Goal: Task Accomplishment & Management: Manage account settings

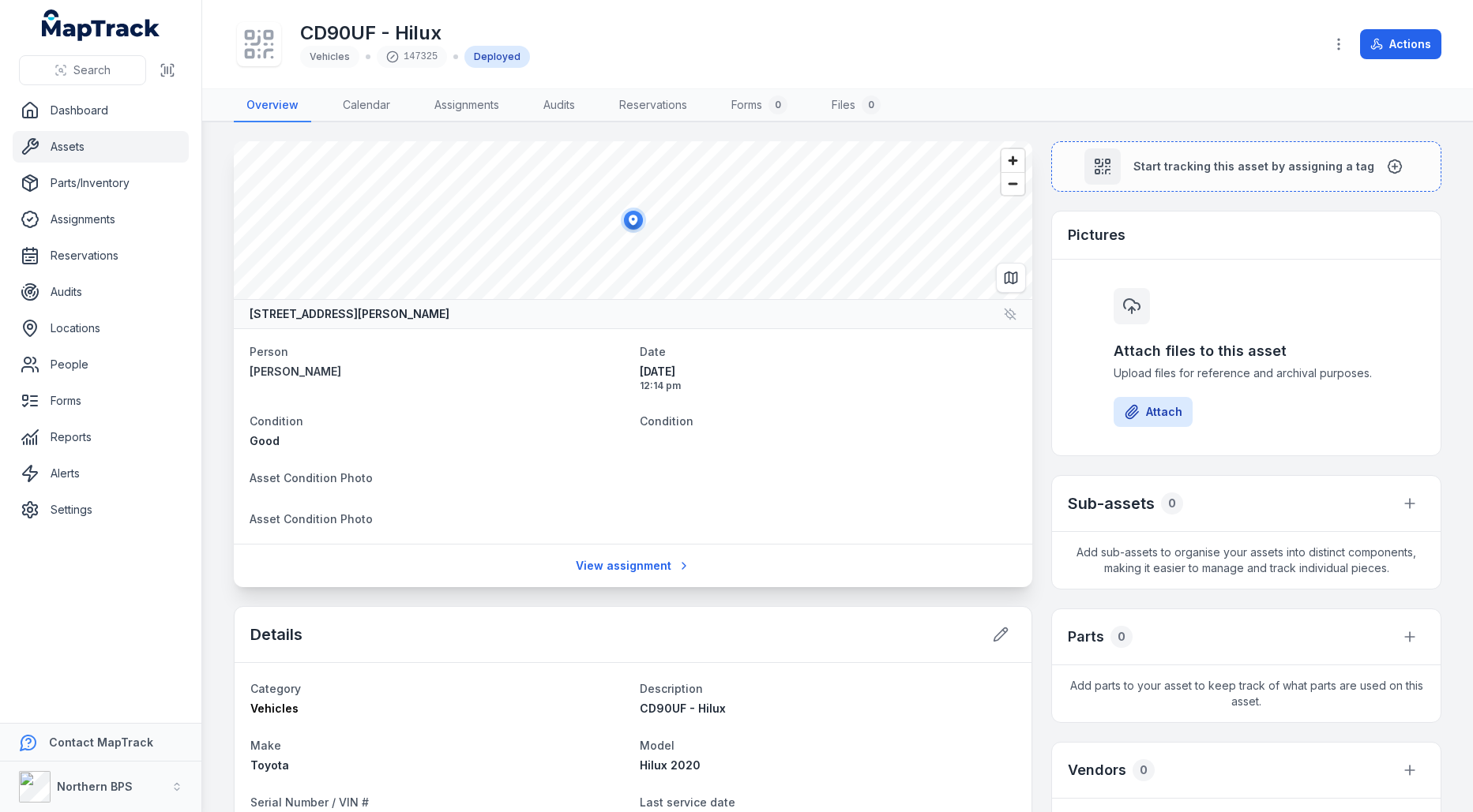
click at [293, 421] on span "Condition" at bounding box center [276, 421] width 54 height 14
click at [342, 473] on span "Asset Condition Photo" at bounding box center [311, 478] width 124 height 14
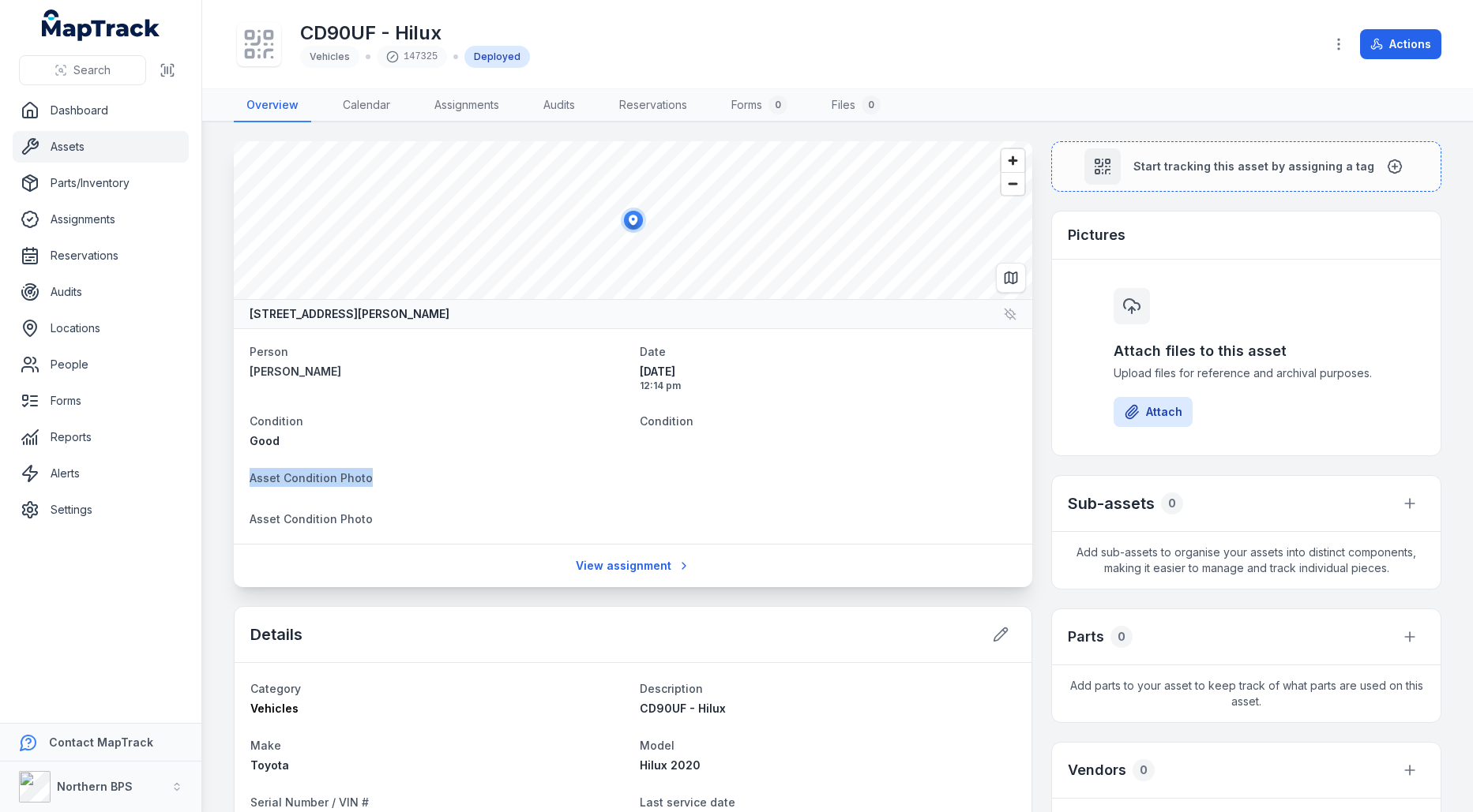
click at [342, 473] on span "Asset Condition Photo" at bounding box center [311, 478] width 124 height 14
click at [341, 513] on span "Asset Condition Photo" at bounding box center [311, 520] width 124 height 14
click at [543, 498] on dl "Person [PERSON_NAME] Date [DATE] 12:14 pm Condition Good Condition Asset Condit…" at bounding box center [633, 436] width 767 height 189
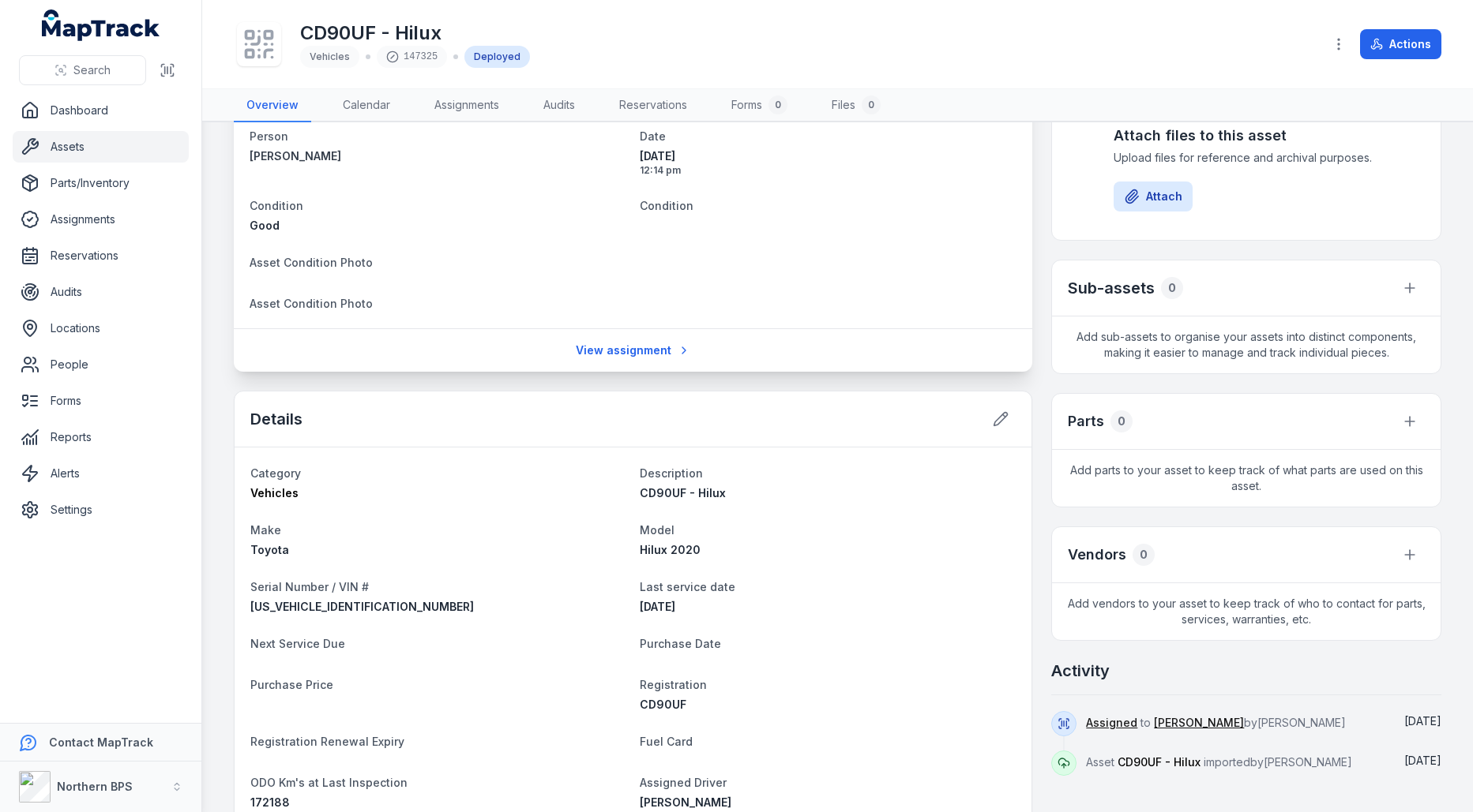
scroll to position [44, 0]
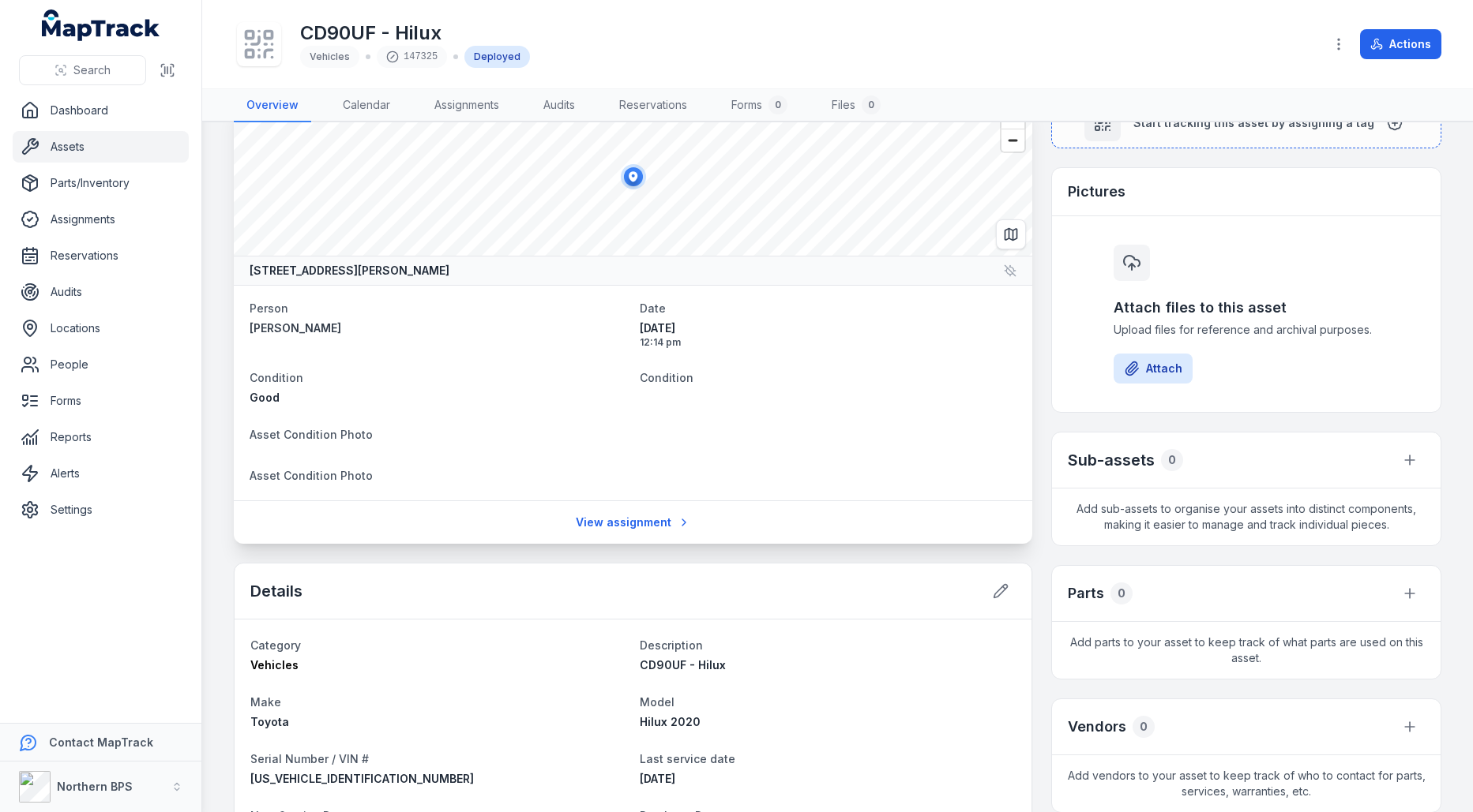
click at [328, 472] on span "Asset Condition Photo" at bounding box center [311, 476] width 124 height 14
click at [335, 436] on span "Asset Condition Photo" at bounding box center [311, 435] width 124 height 14
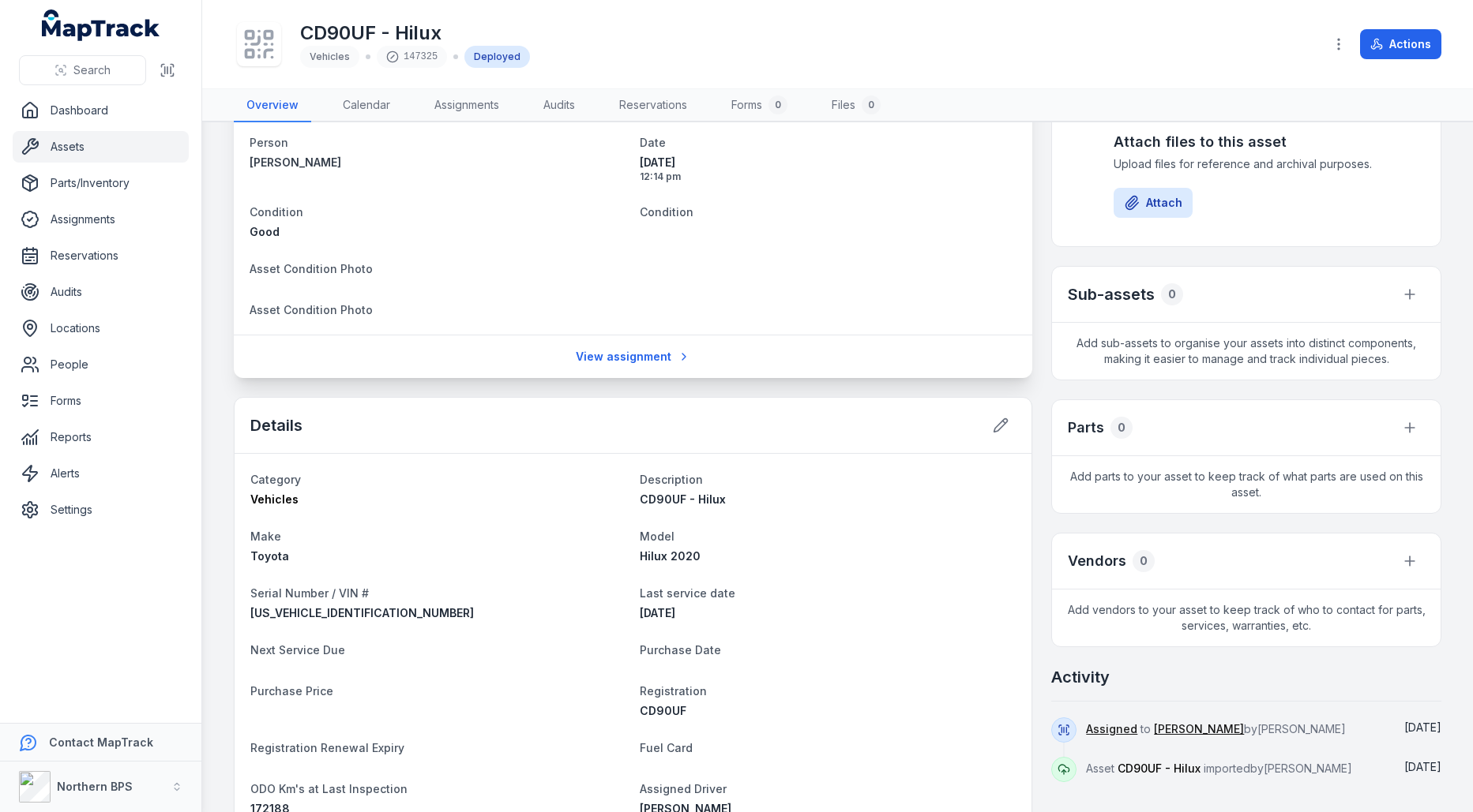
scroll to position [171, 0]
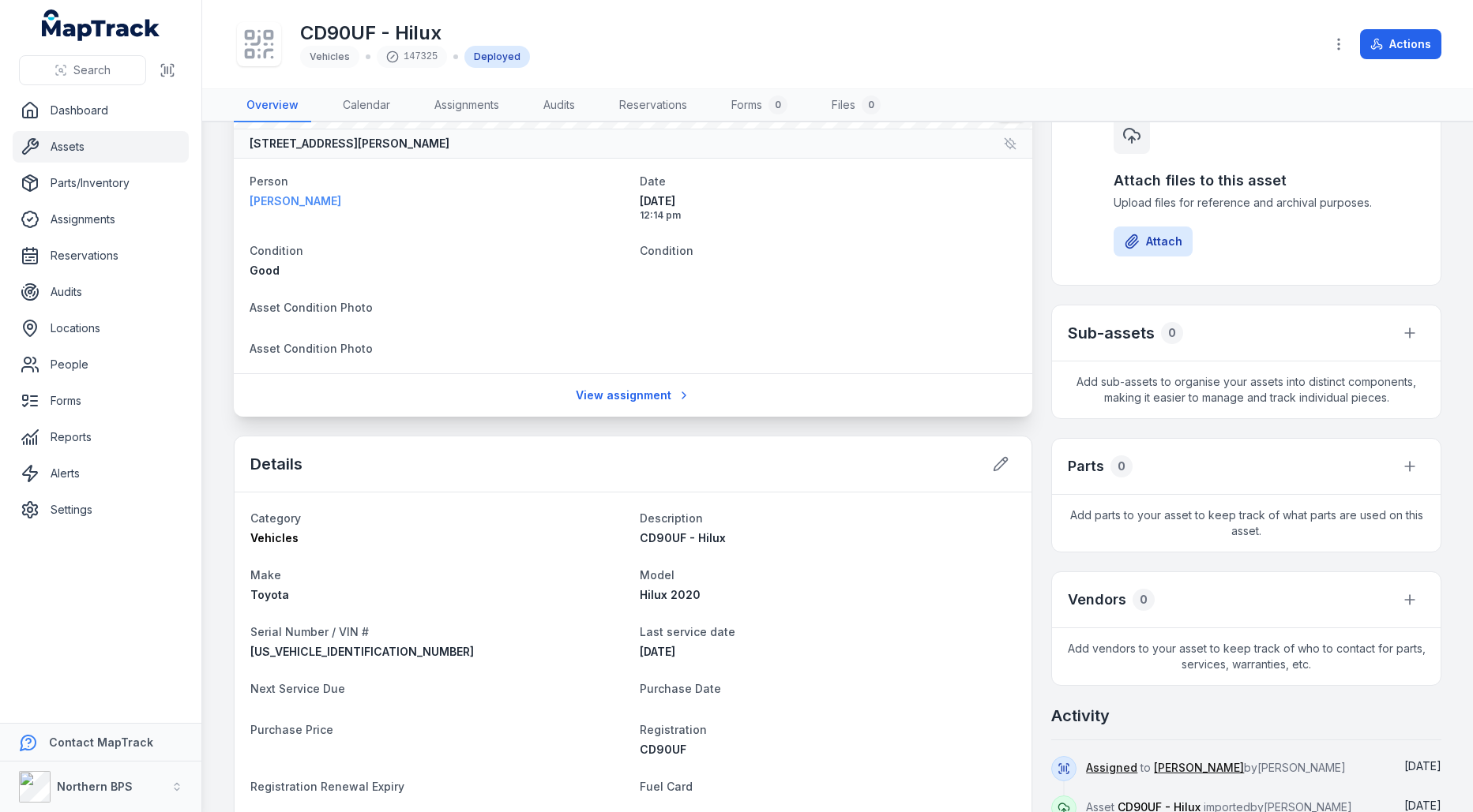
click at [338, 199] on strong "[PERSON_NAME]" at bounding box center [438, 201] width 377 height 15
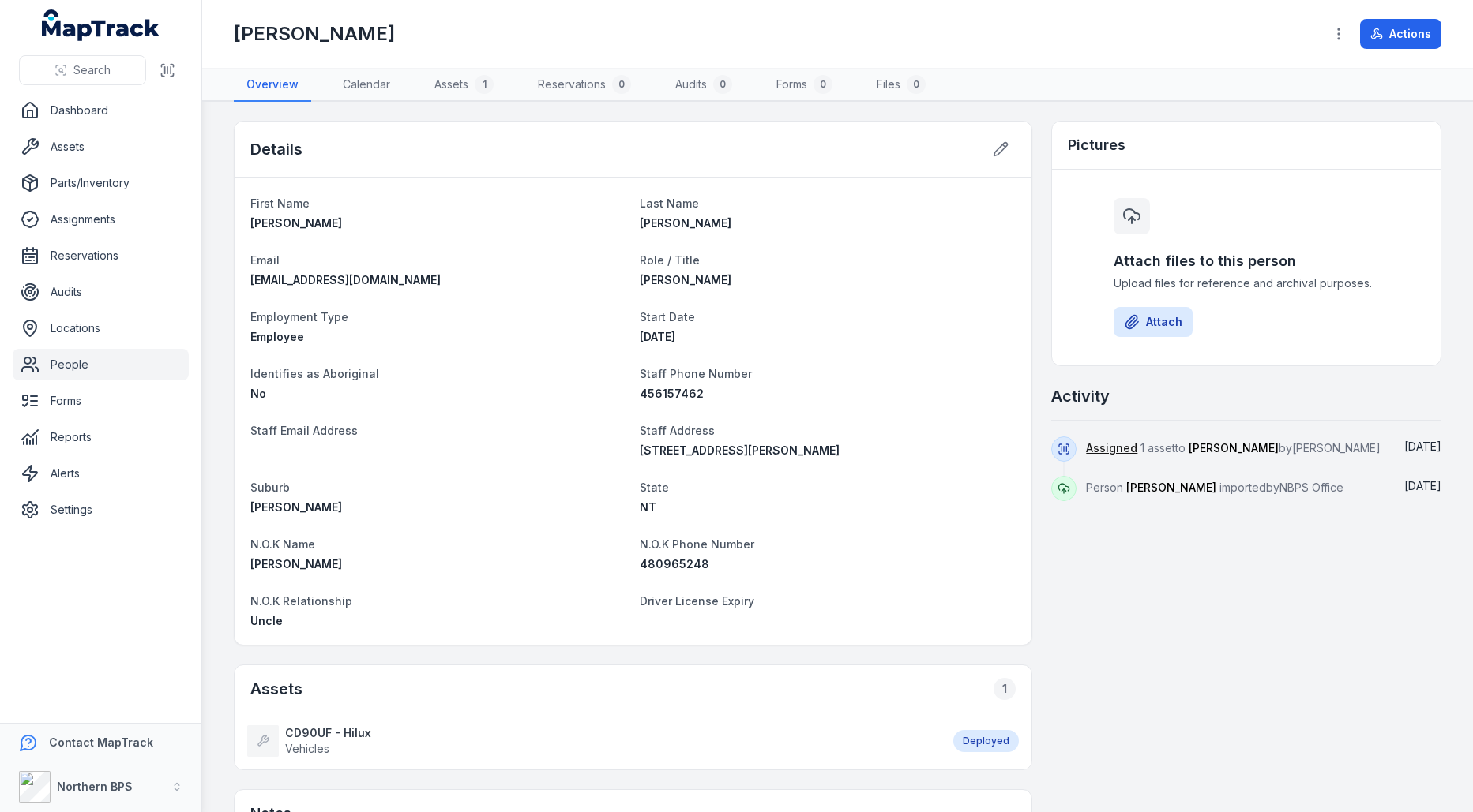
scroll to position [221, 0]
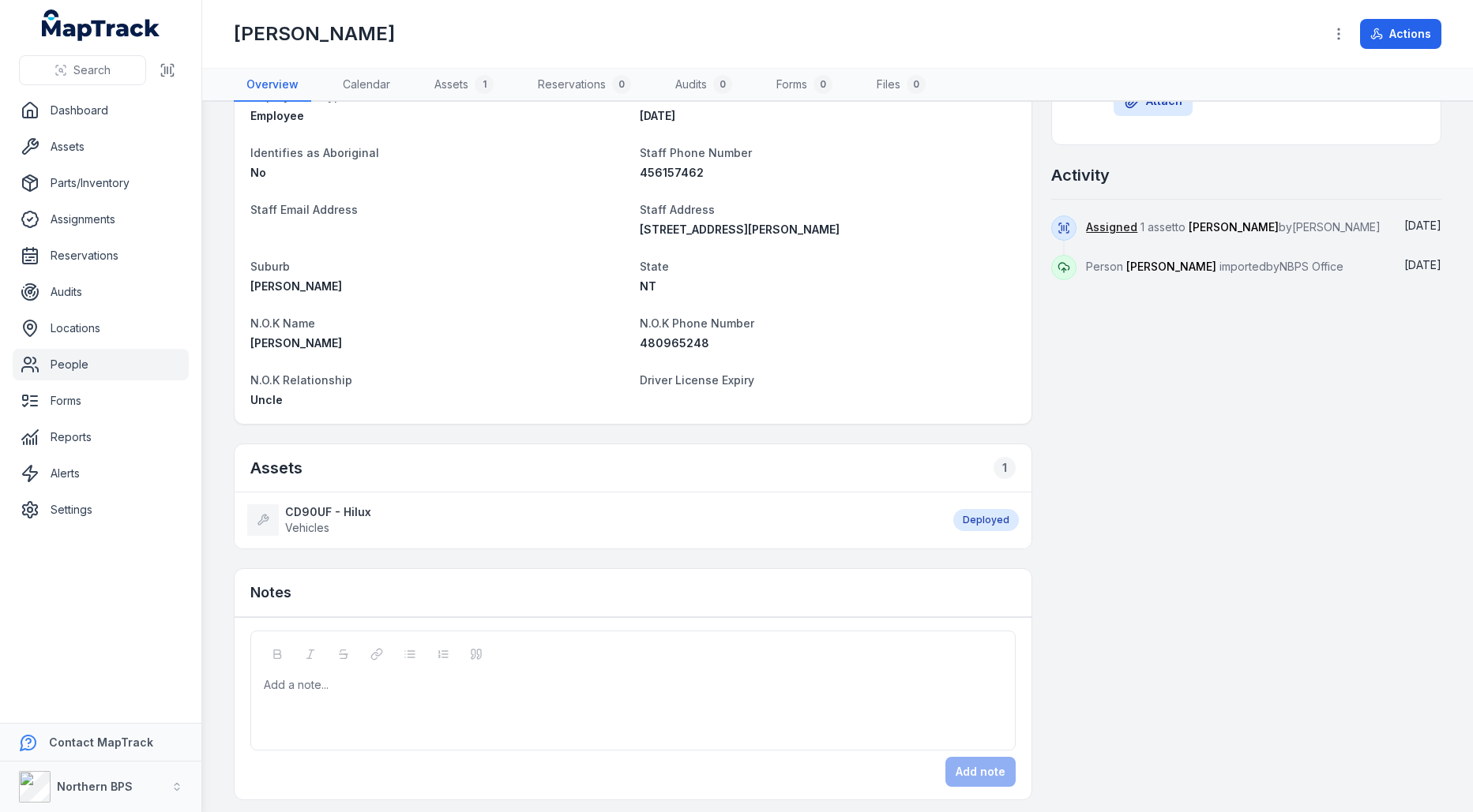
click at [304, 466] on div "Assets 1" at bounding box center [632, 468] width 797 height 48
click at [533, 466] on div "Assets 1" at bounding box center [632, 468] width 797 height 48
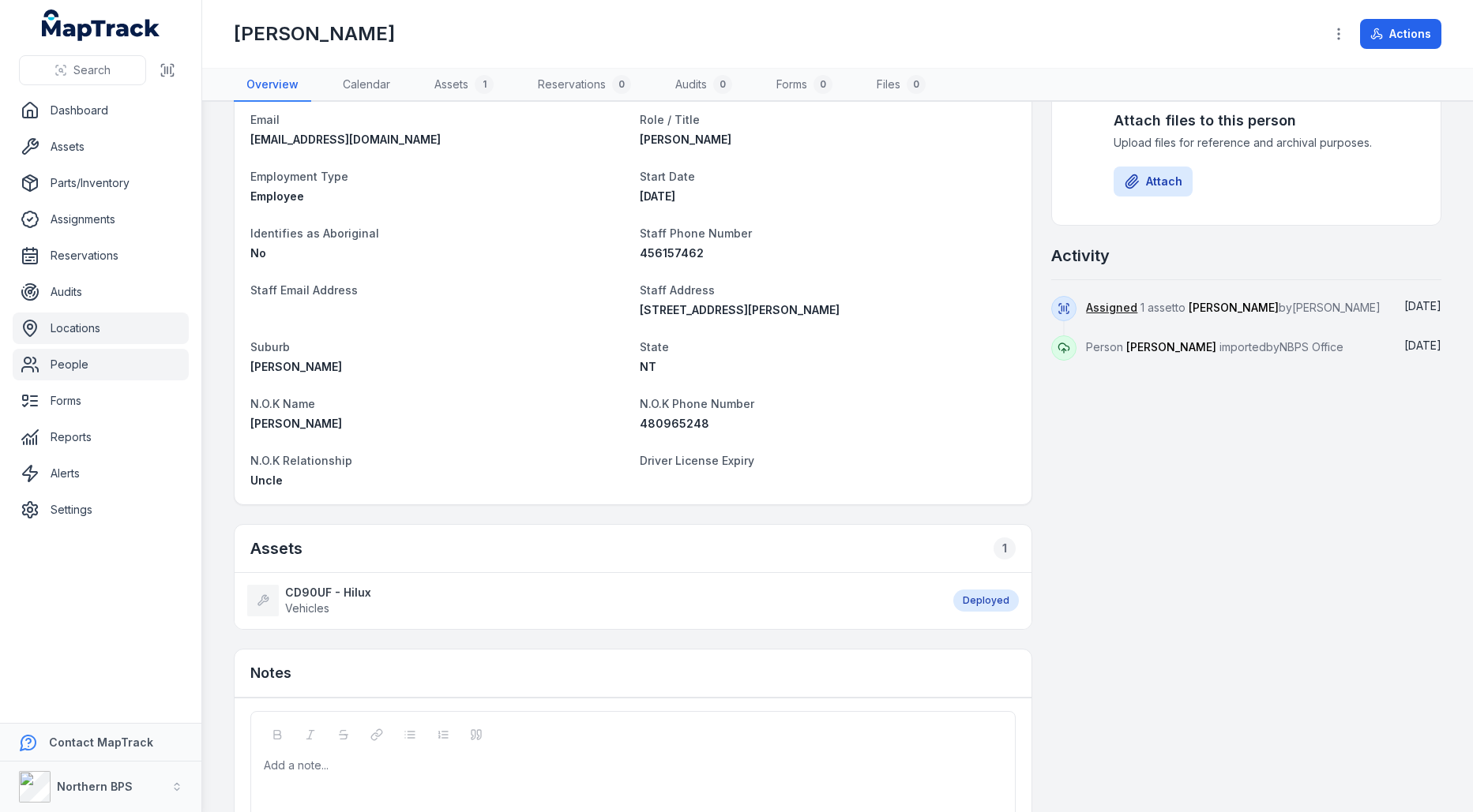
scroll to position [147, 0]
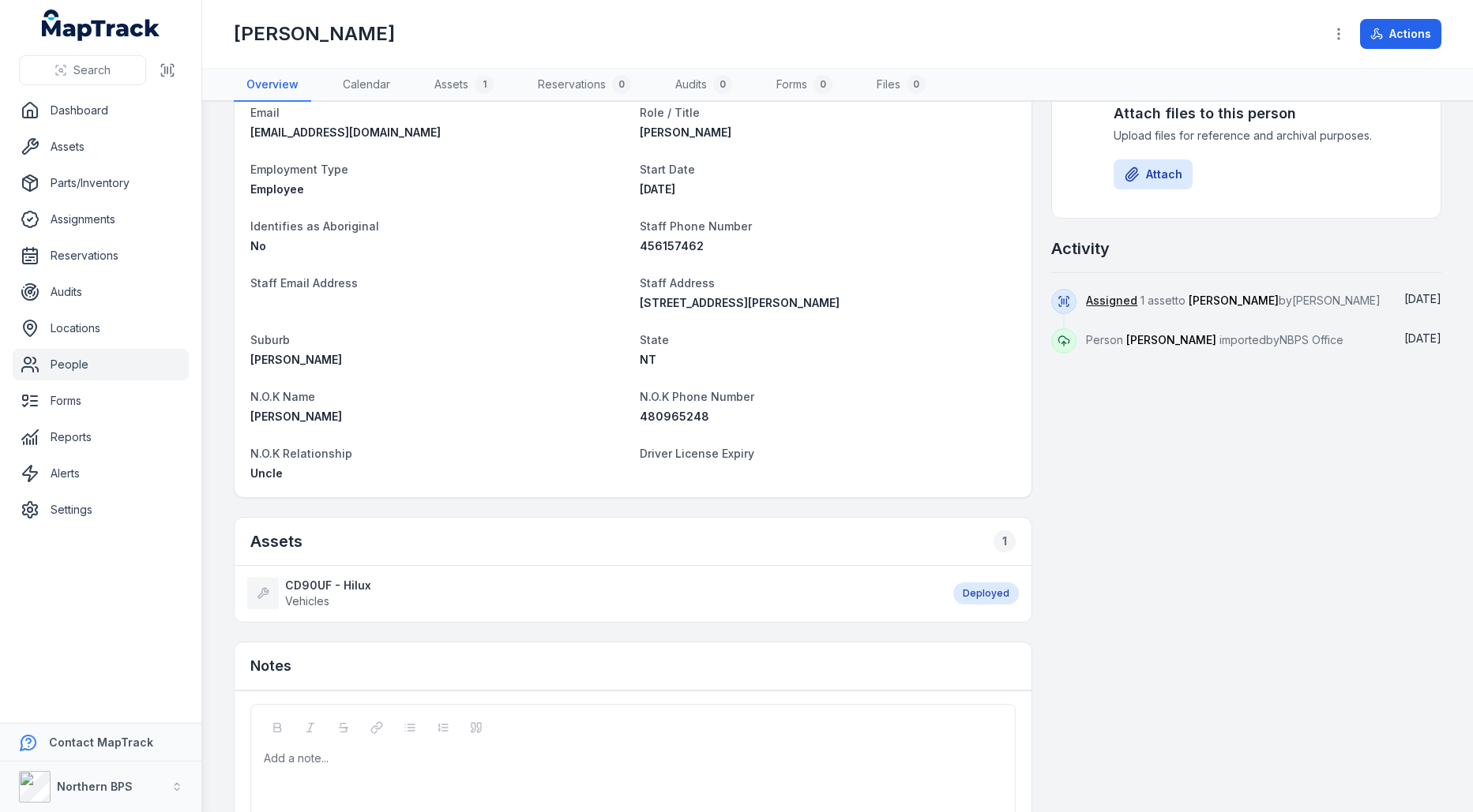
click at [98, 361] on link "People" at bounding box center [100, 364] width 176 height 32
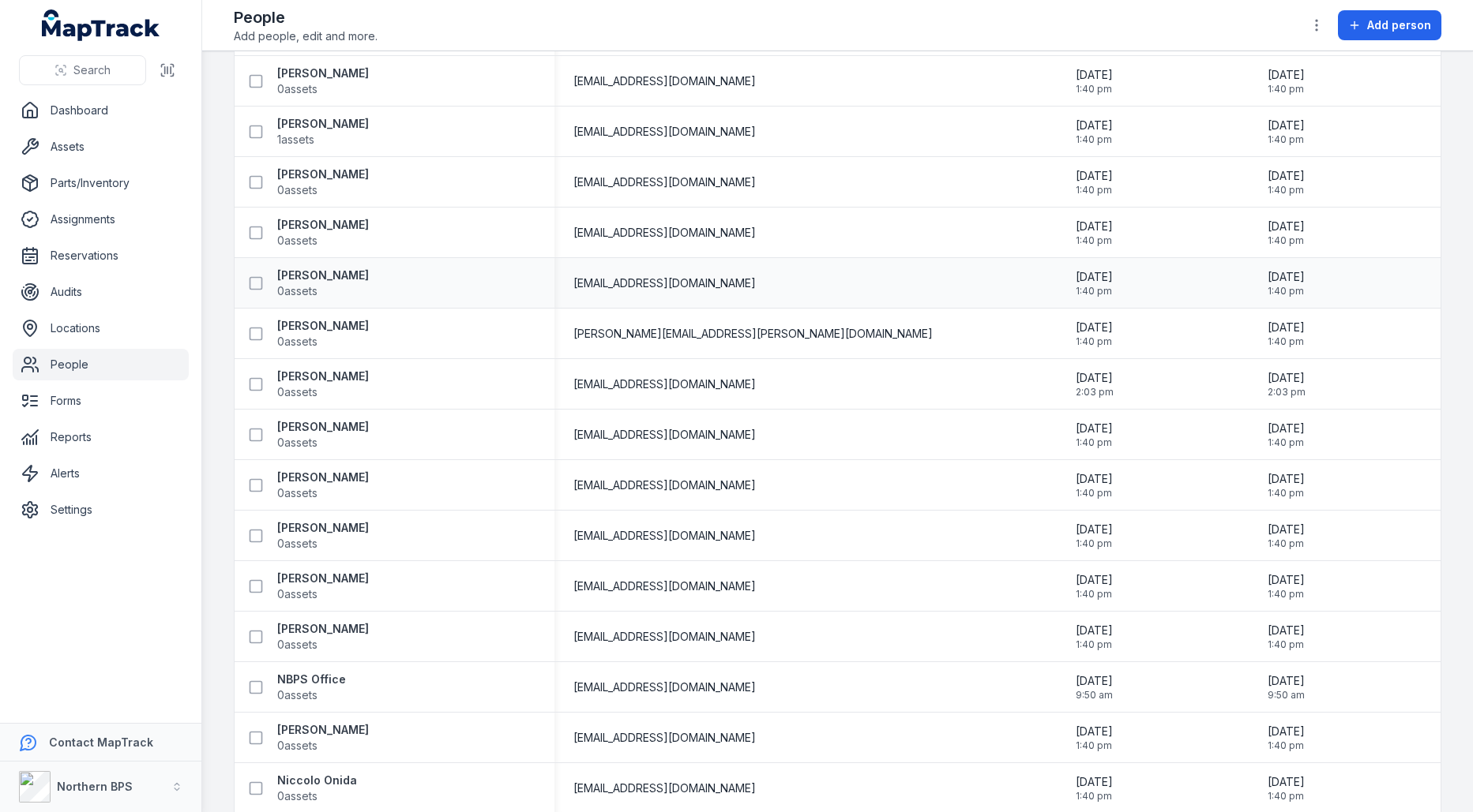
scroll to position [535, 0]
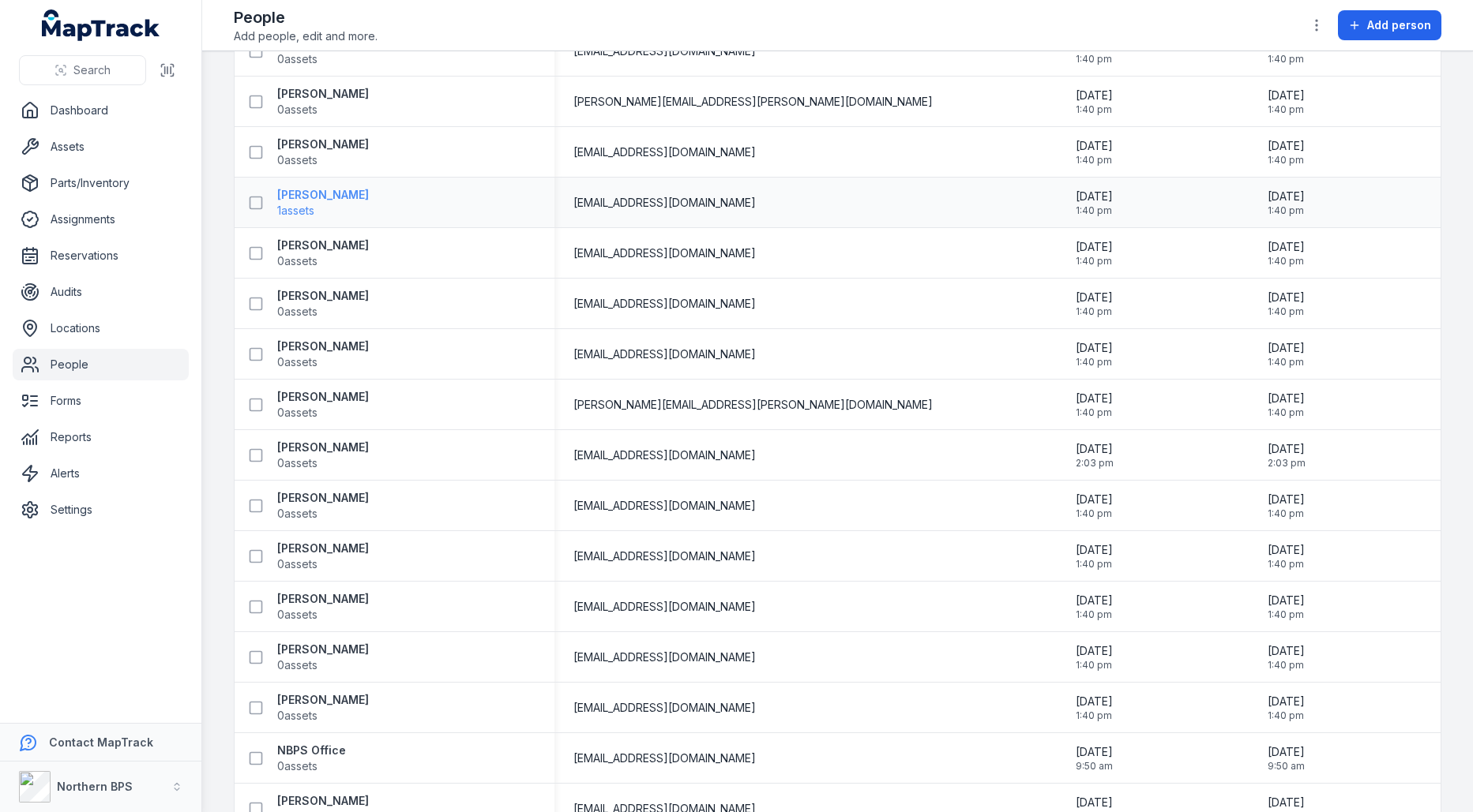
click at [302, 208] on span "1 assets" at bounding box center [295, 211] width 37 height 15
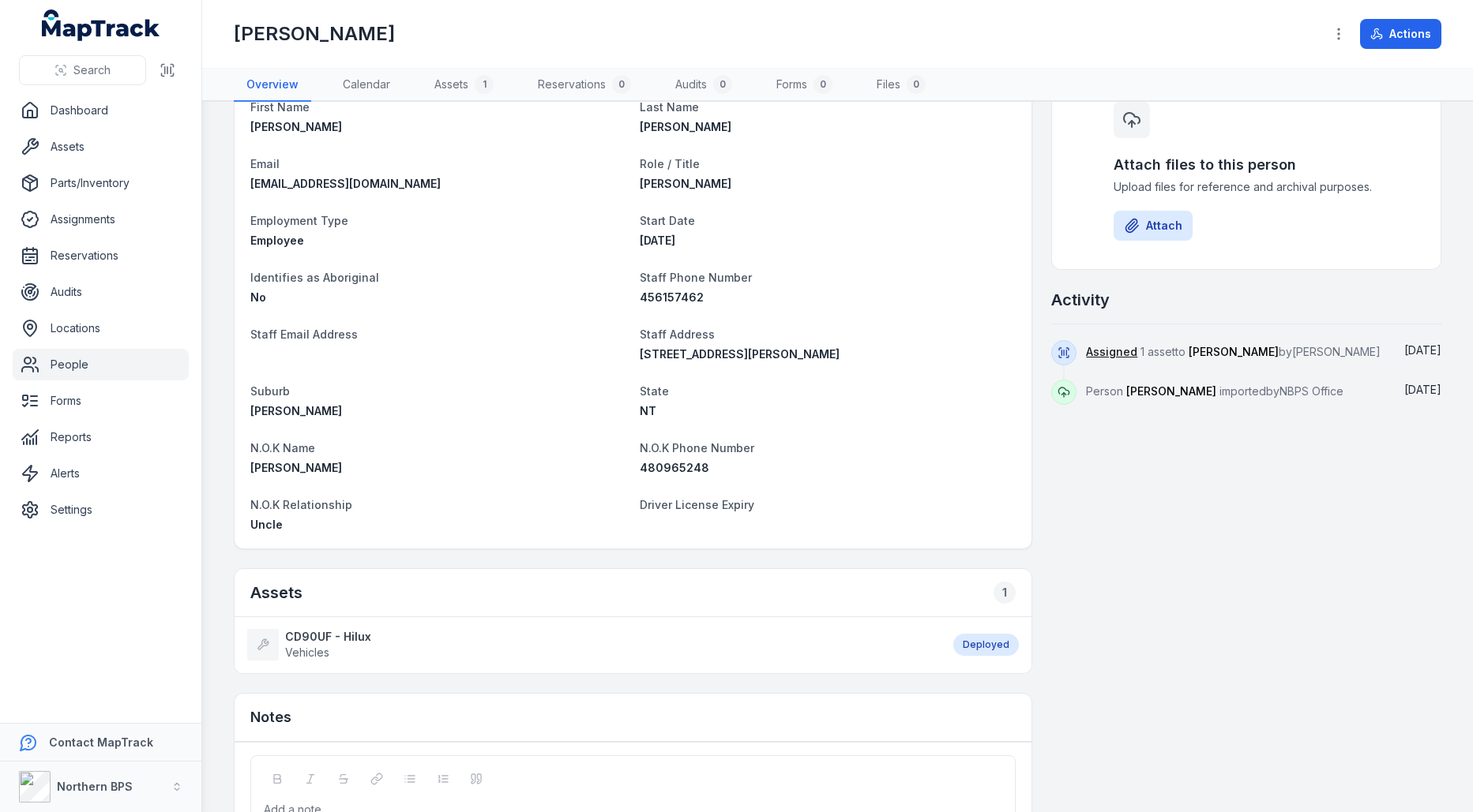
scroll to position [221, 0]
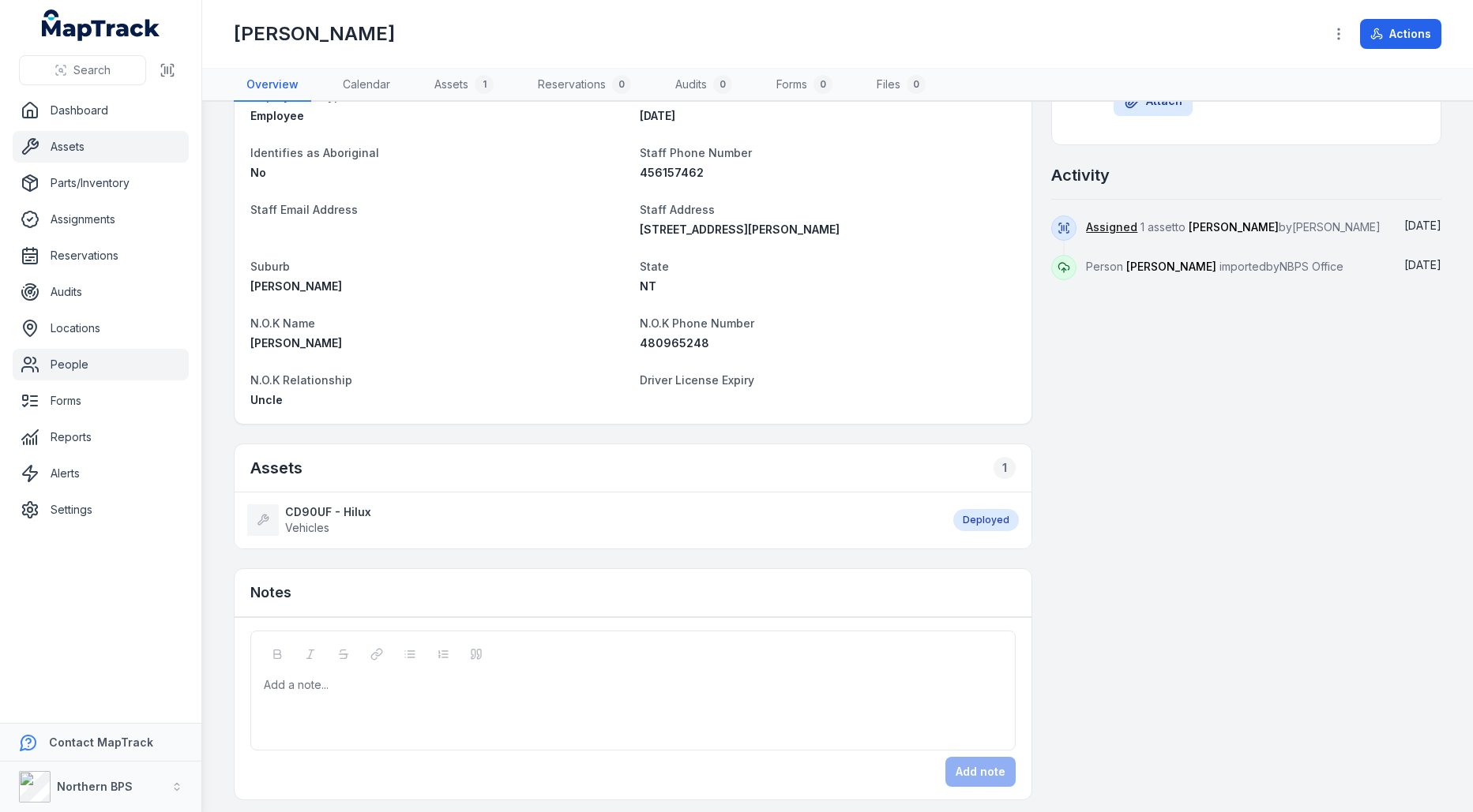
click at [55, 142] on link "Assets" at bounding box center [100, 147] width 176 height 32
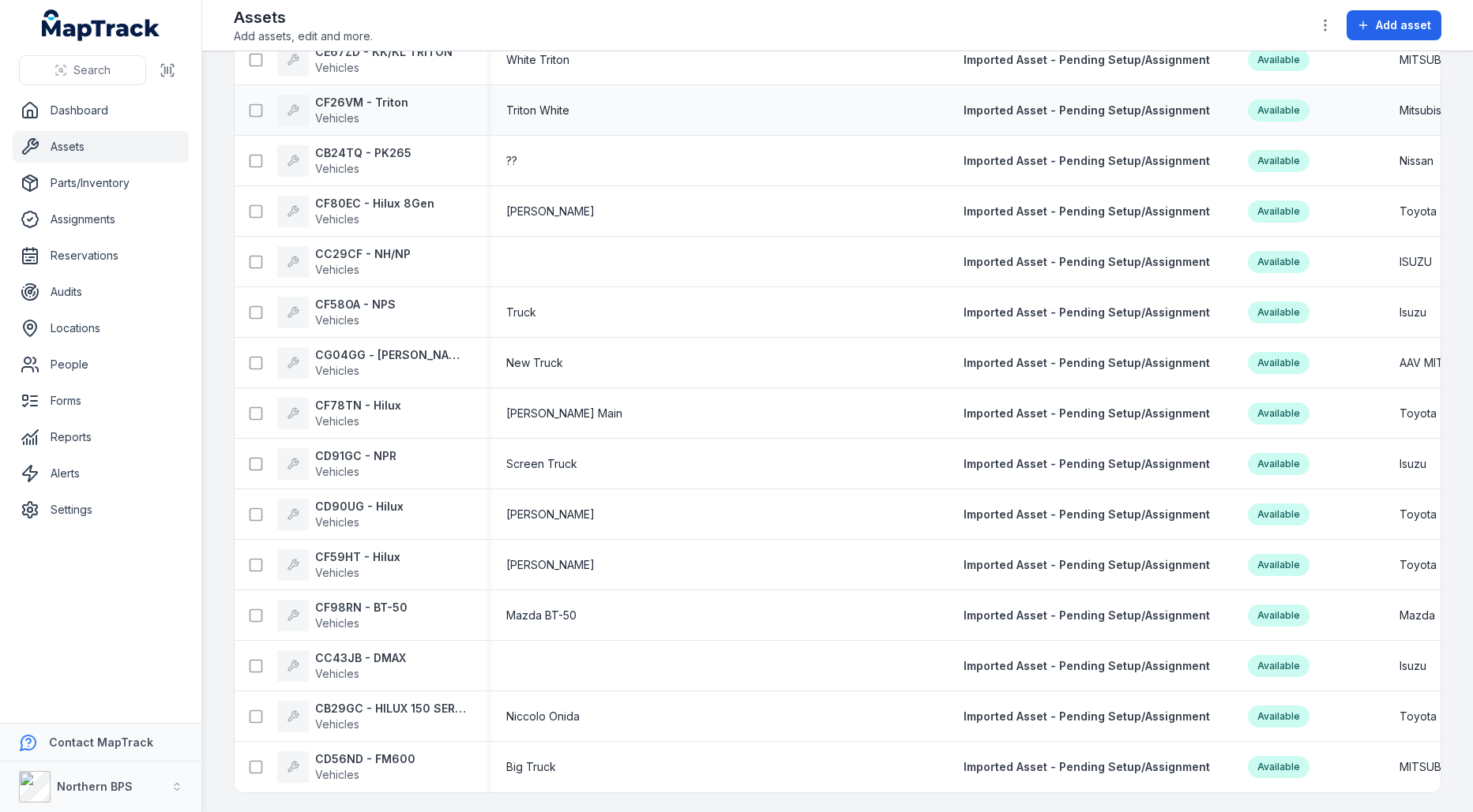
scroll to position [1140, 0]
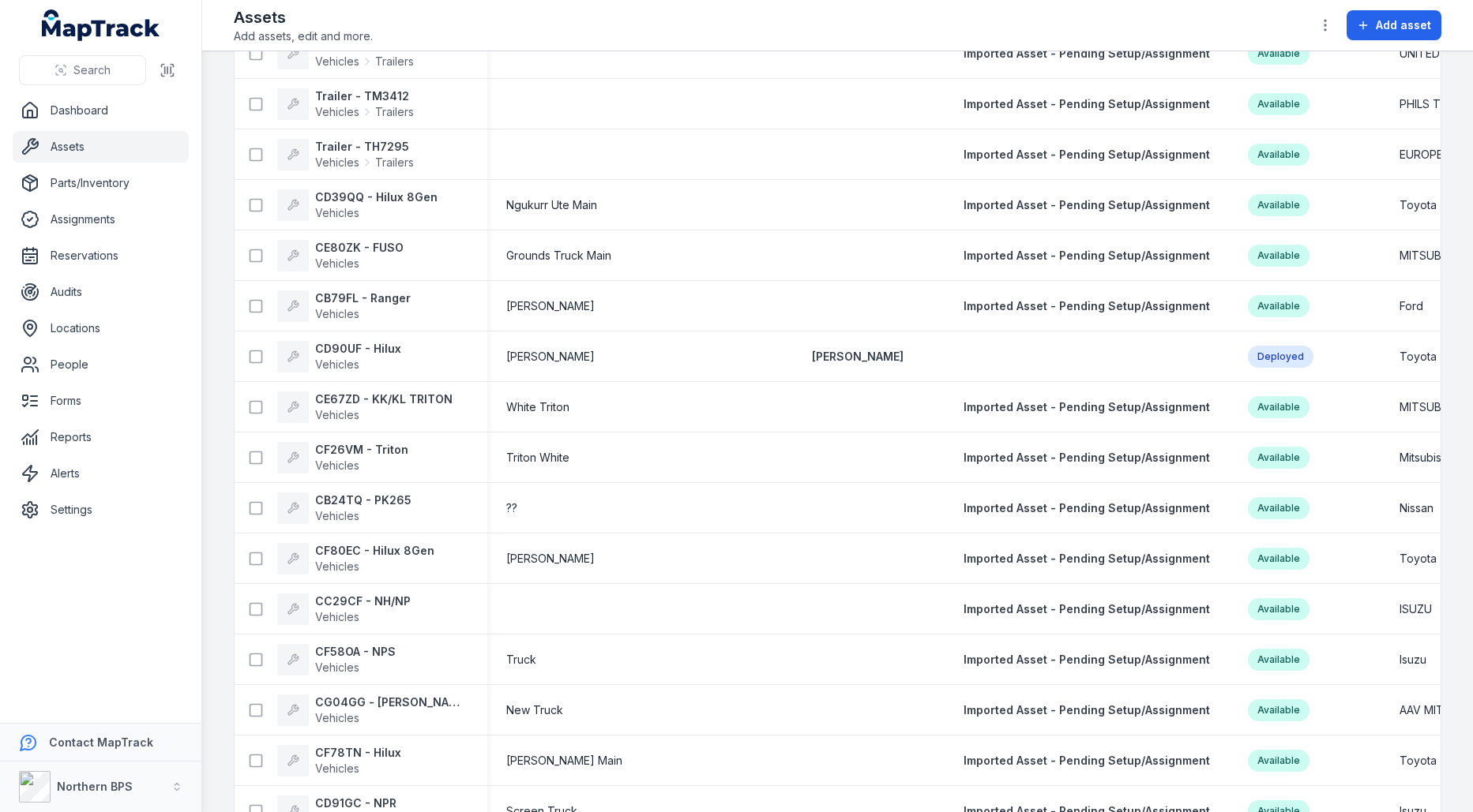
click at [1343, 23] on div "Add asset" at bounding box center [1375, 25] width 131 height 30
click at [1327, 23] on icon "button" at bounding box center [1325, 25] width 15 height 15
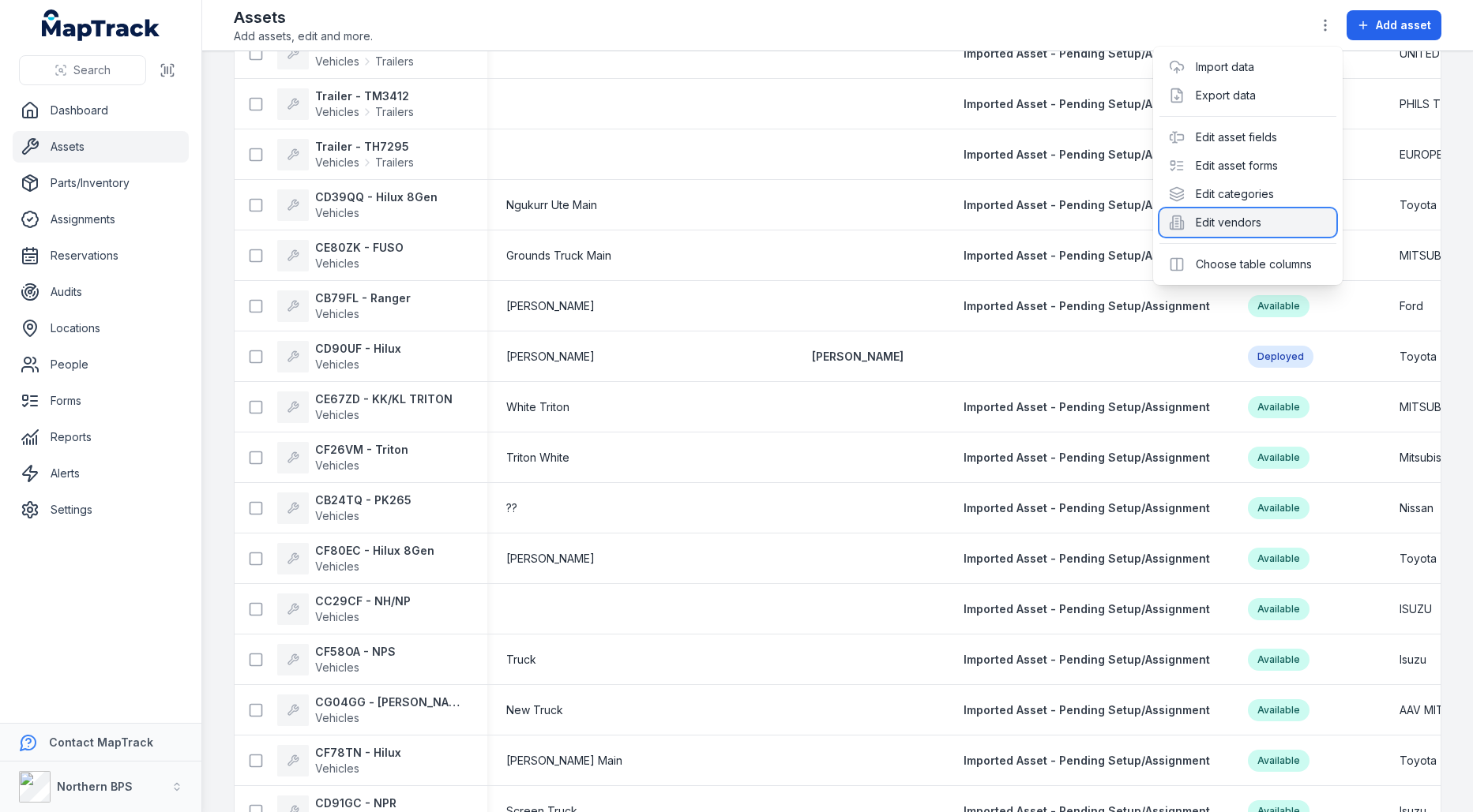
click at [1225, 219] on div "Edit vendors" at bounding box center [1248, 222] width 177 height 28
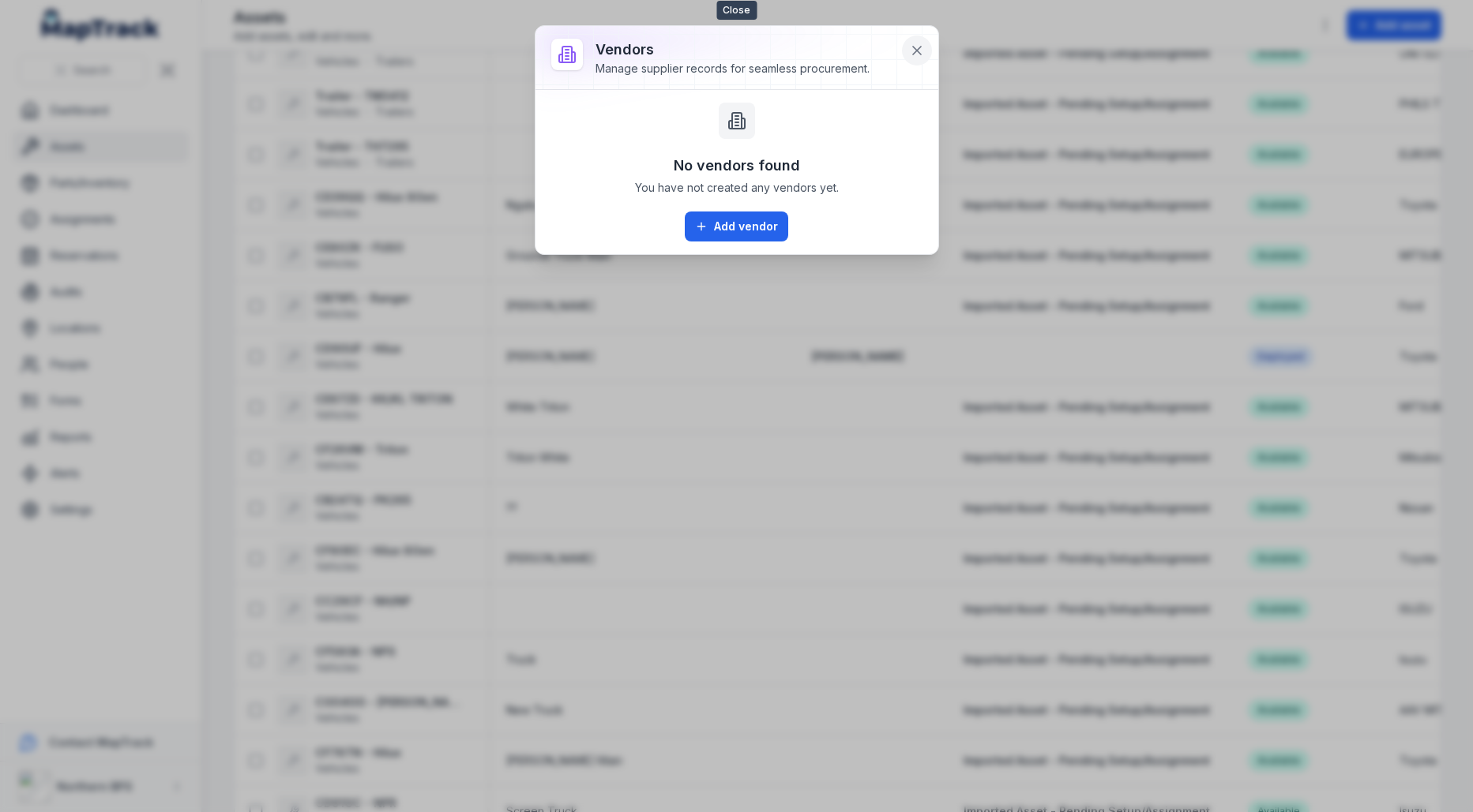
click at [915, 56] on icon at bounding box center [917, 51] width 15 height 15
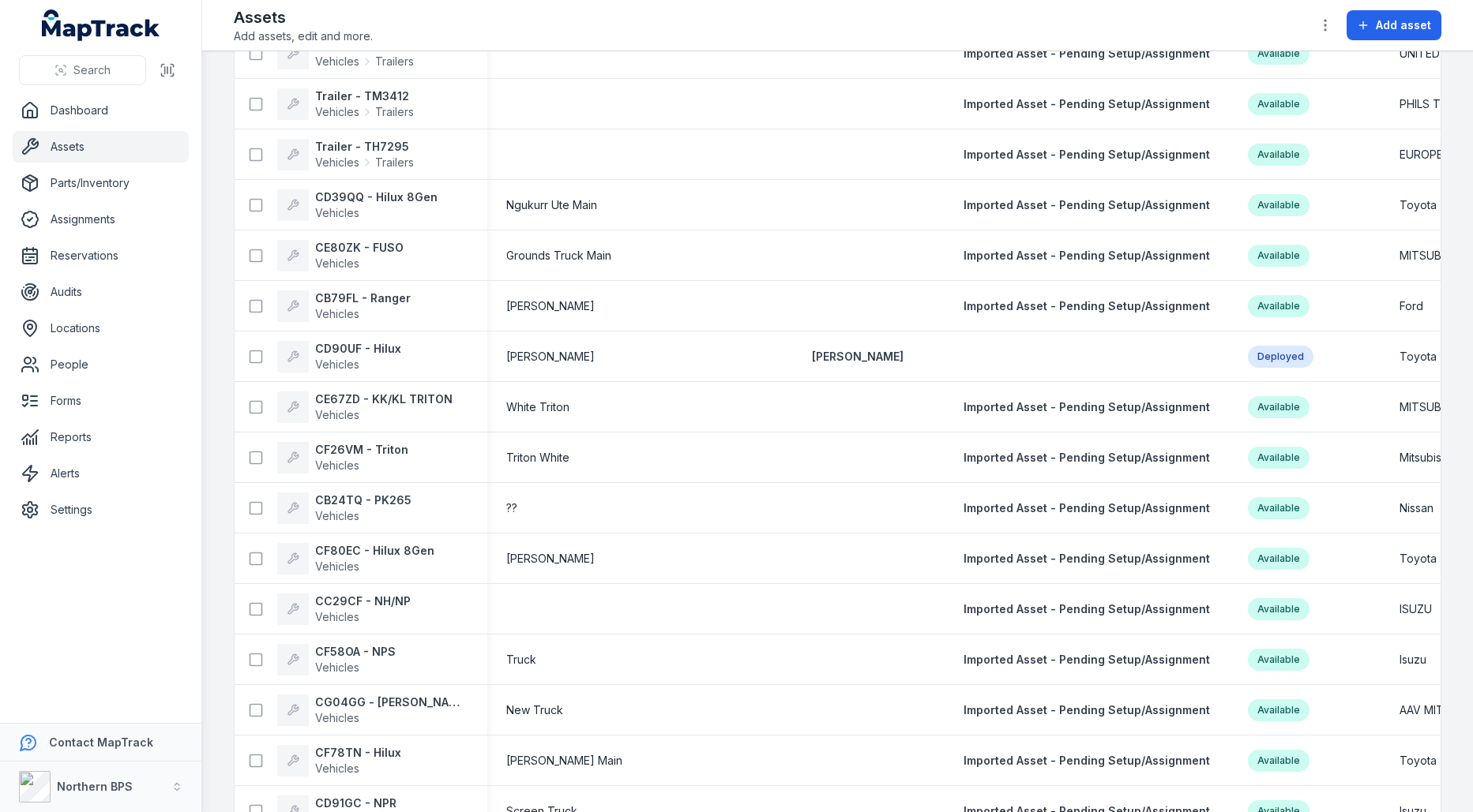
click at [1336, 38] on div at bounding box center [1325, 25] width 30 height 30
click at [1326, 20] on circle "button" at bounding box center [1325, 21] width 2 height 2
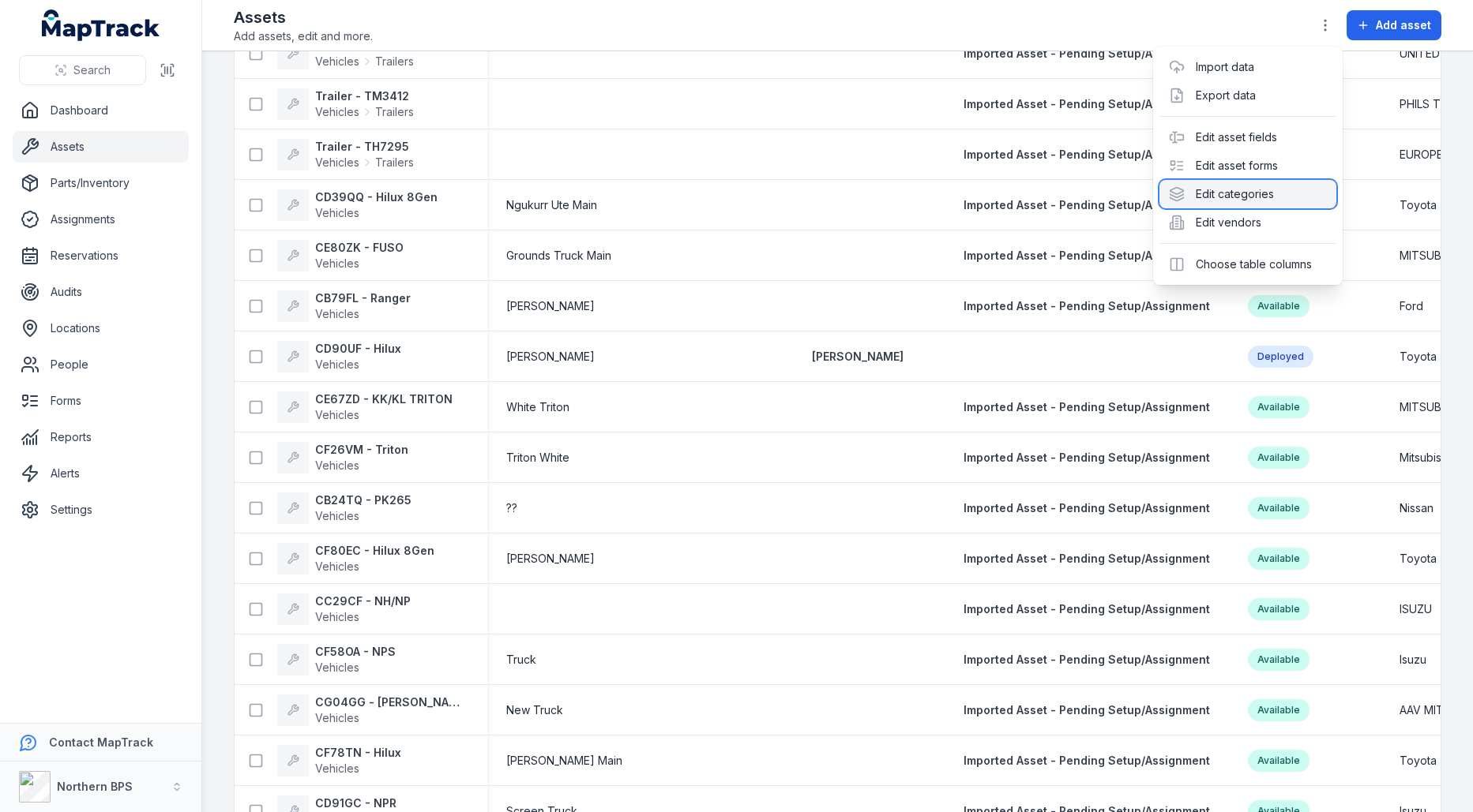
click at [1239, 198] on div "Edit categories" at bounding box center [1248, 194] width 177 height 28
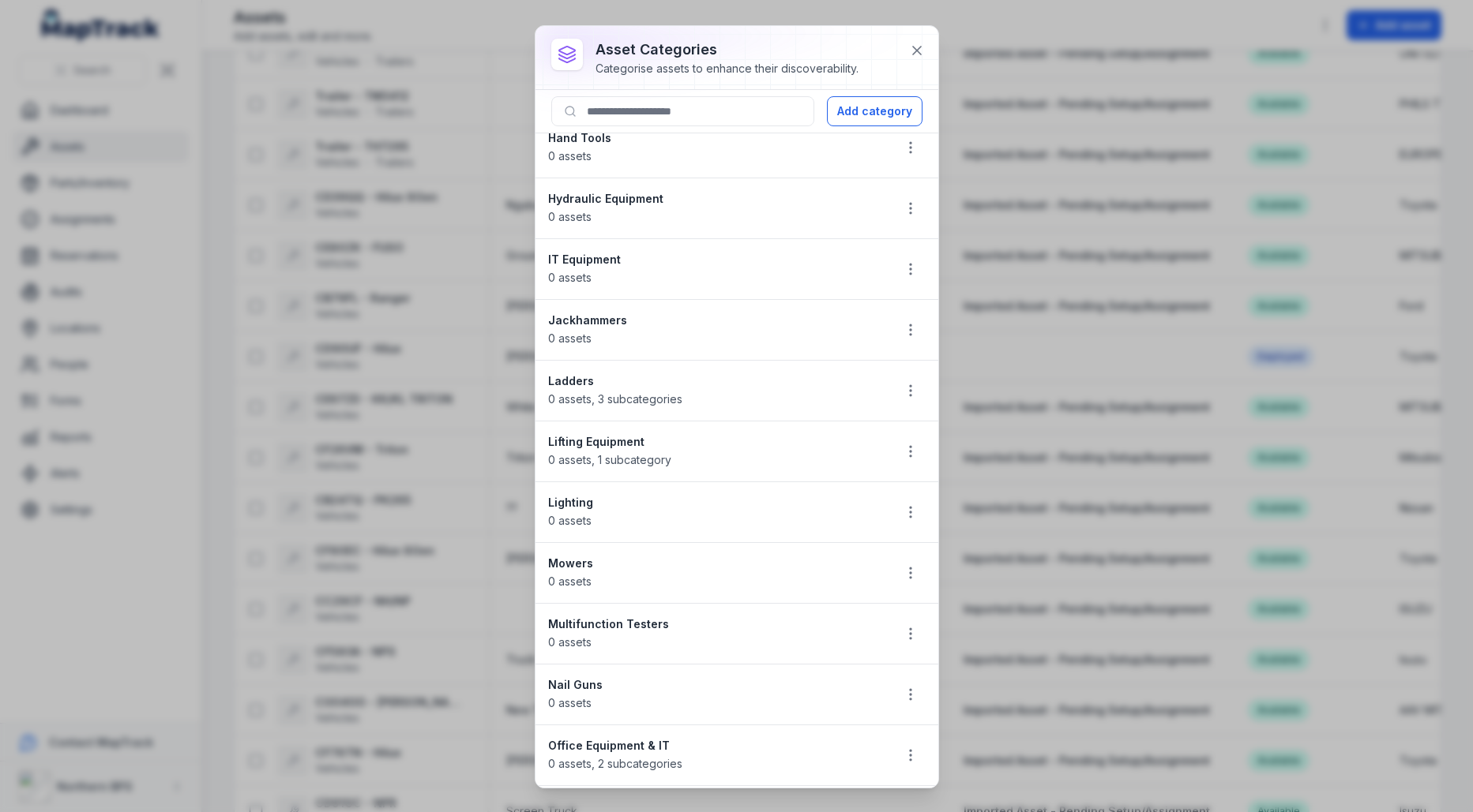
scroll to position [788, 0]
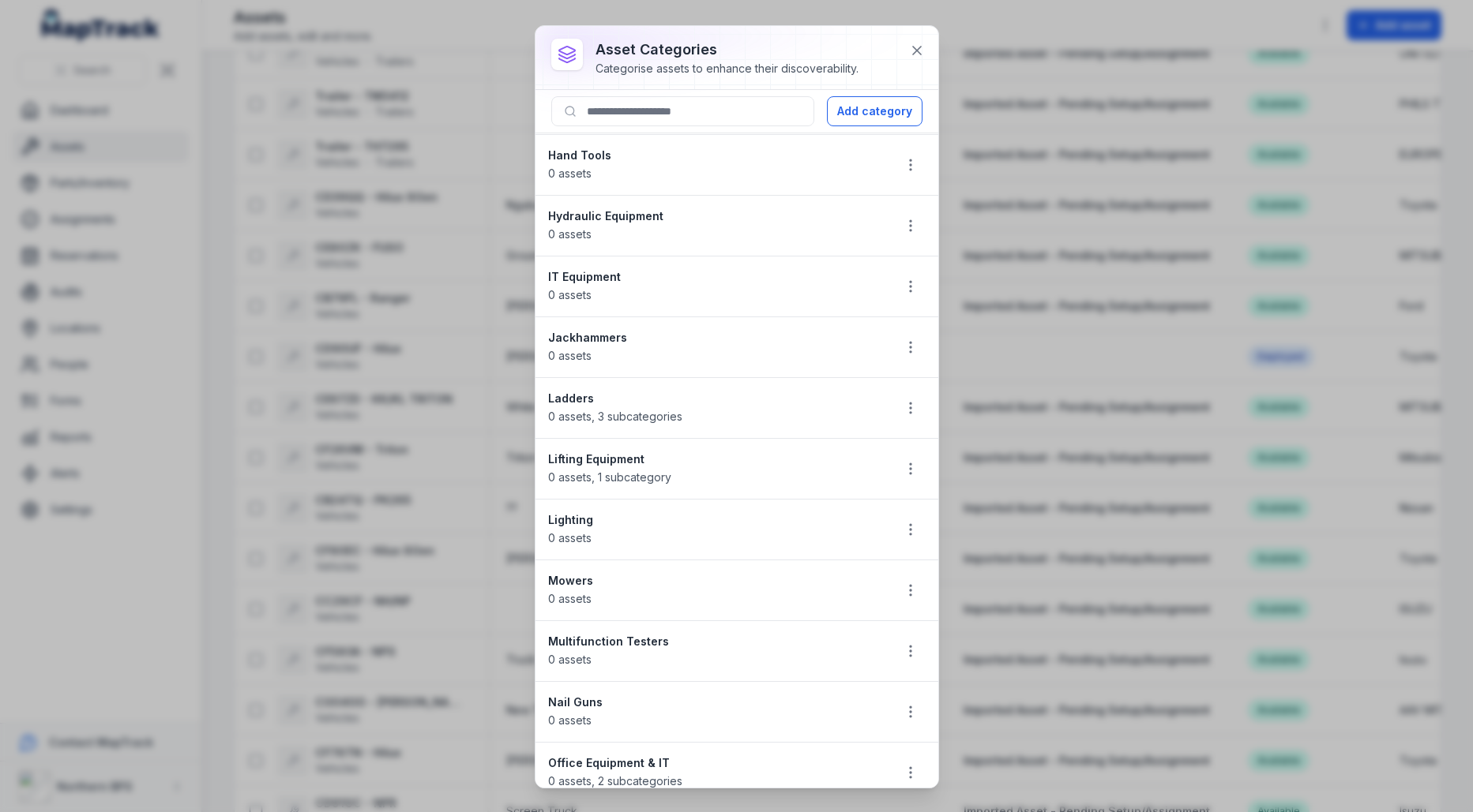
click at [608, 269] on strong "IT Equipment" at bounding box center [714, 277] width 332 height 15
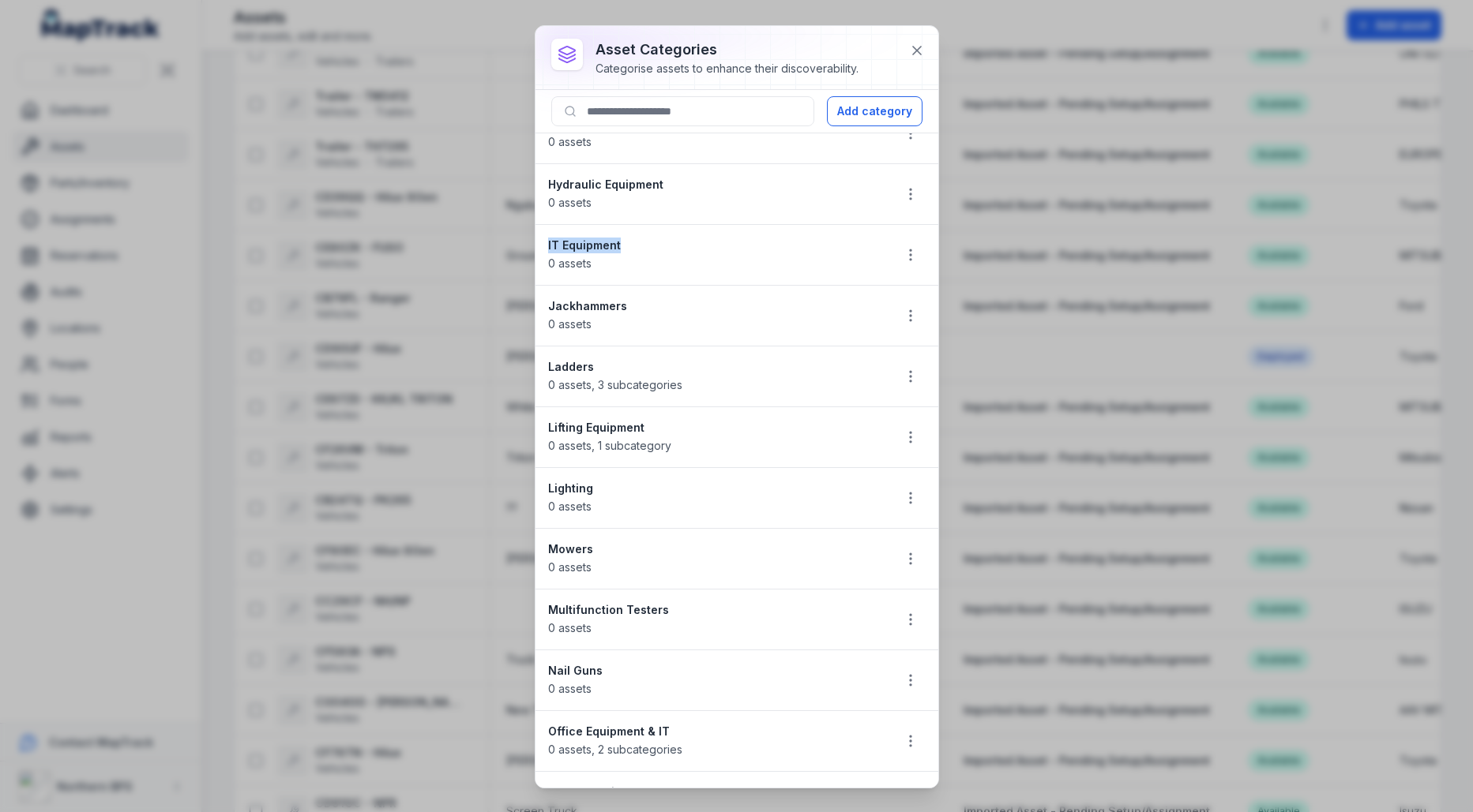
scroll to position [827, 0]
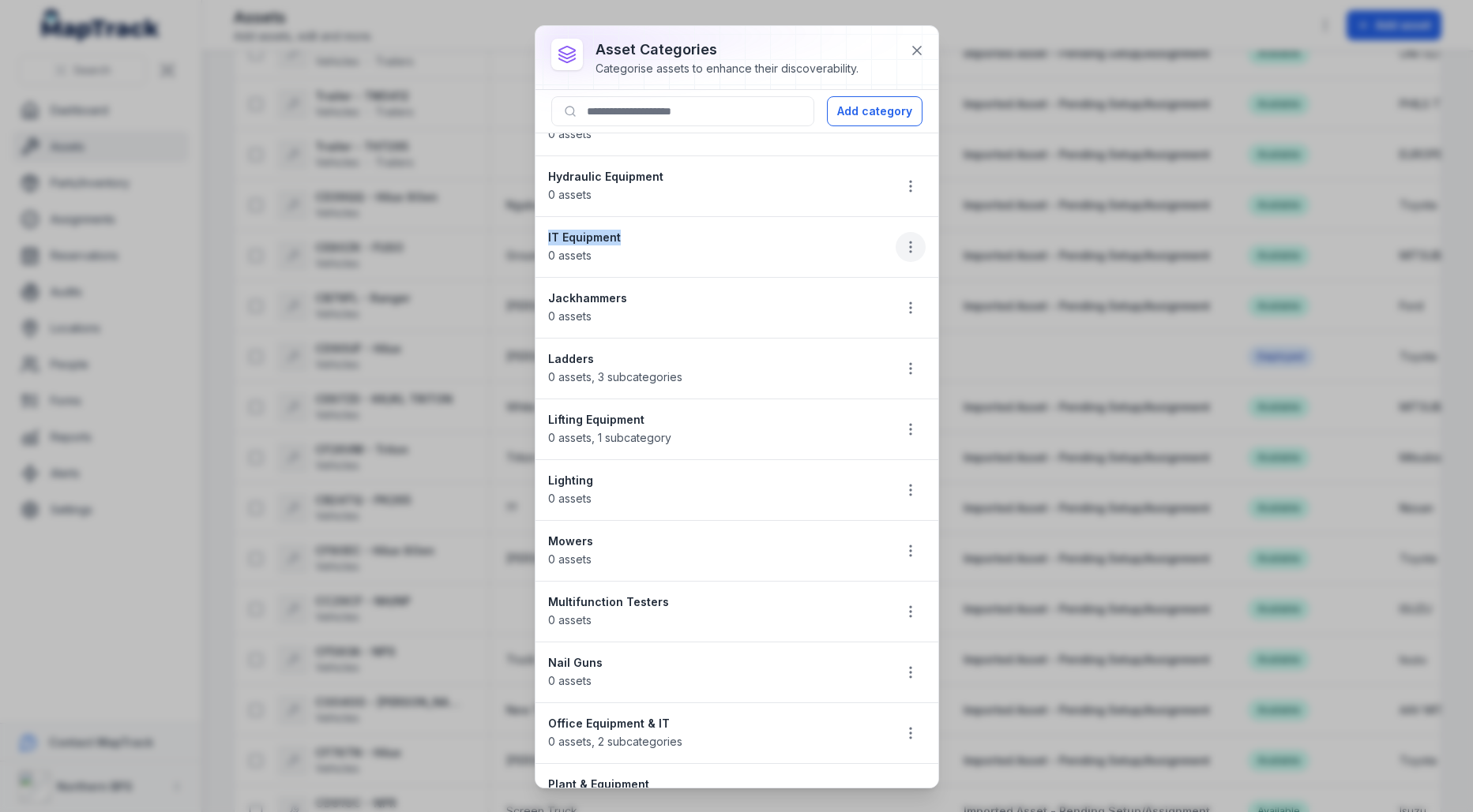
click at [916, 239] on icon "button" at bounding box center [910, 247] width 15 height 15
click at [847, 335] on div "Delete" at bounding box center [830, 347] width 177 height 28
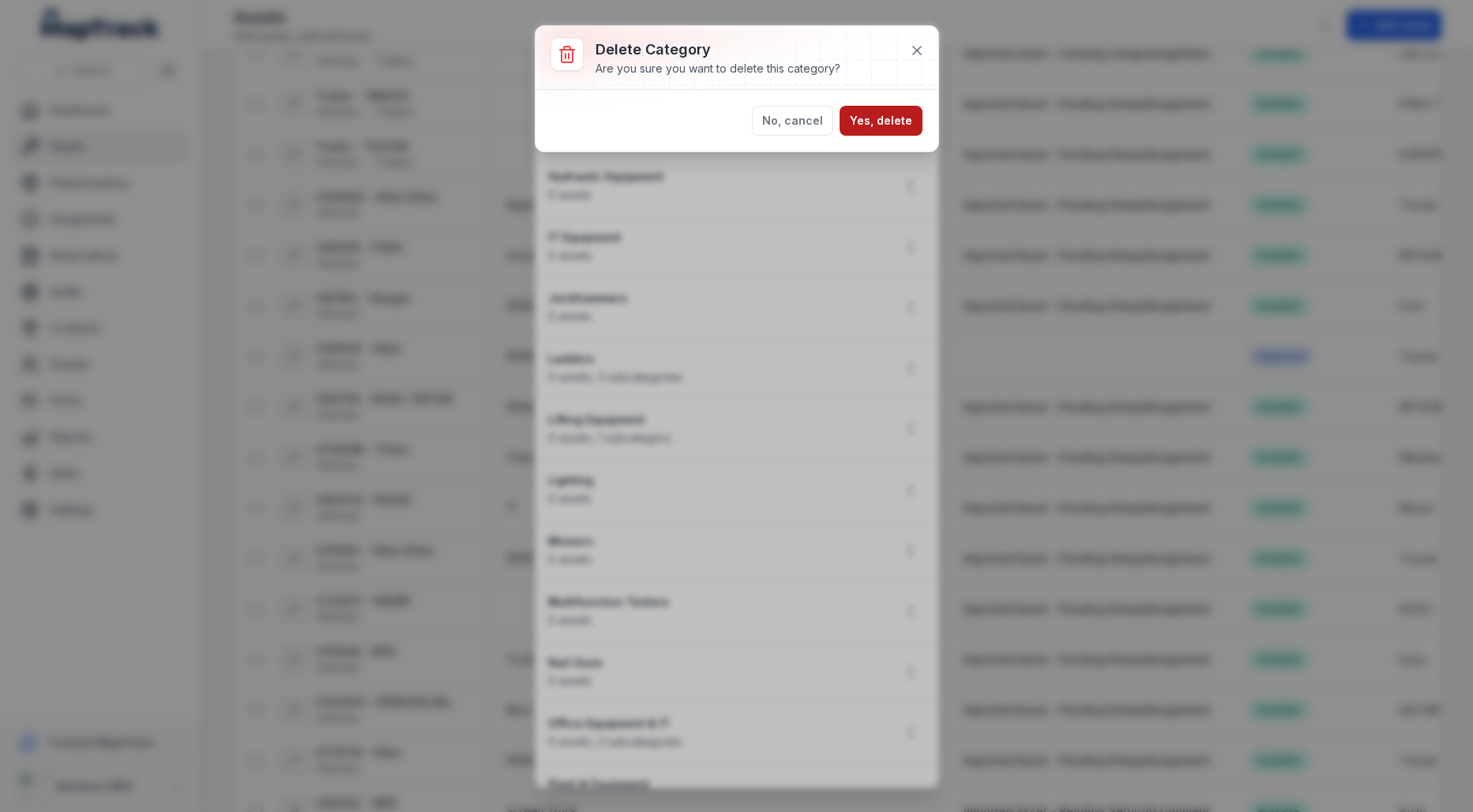
click at [893, 129] on button "Yes, delete" at bounding box center [881, 120] width 83 height 30
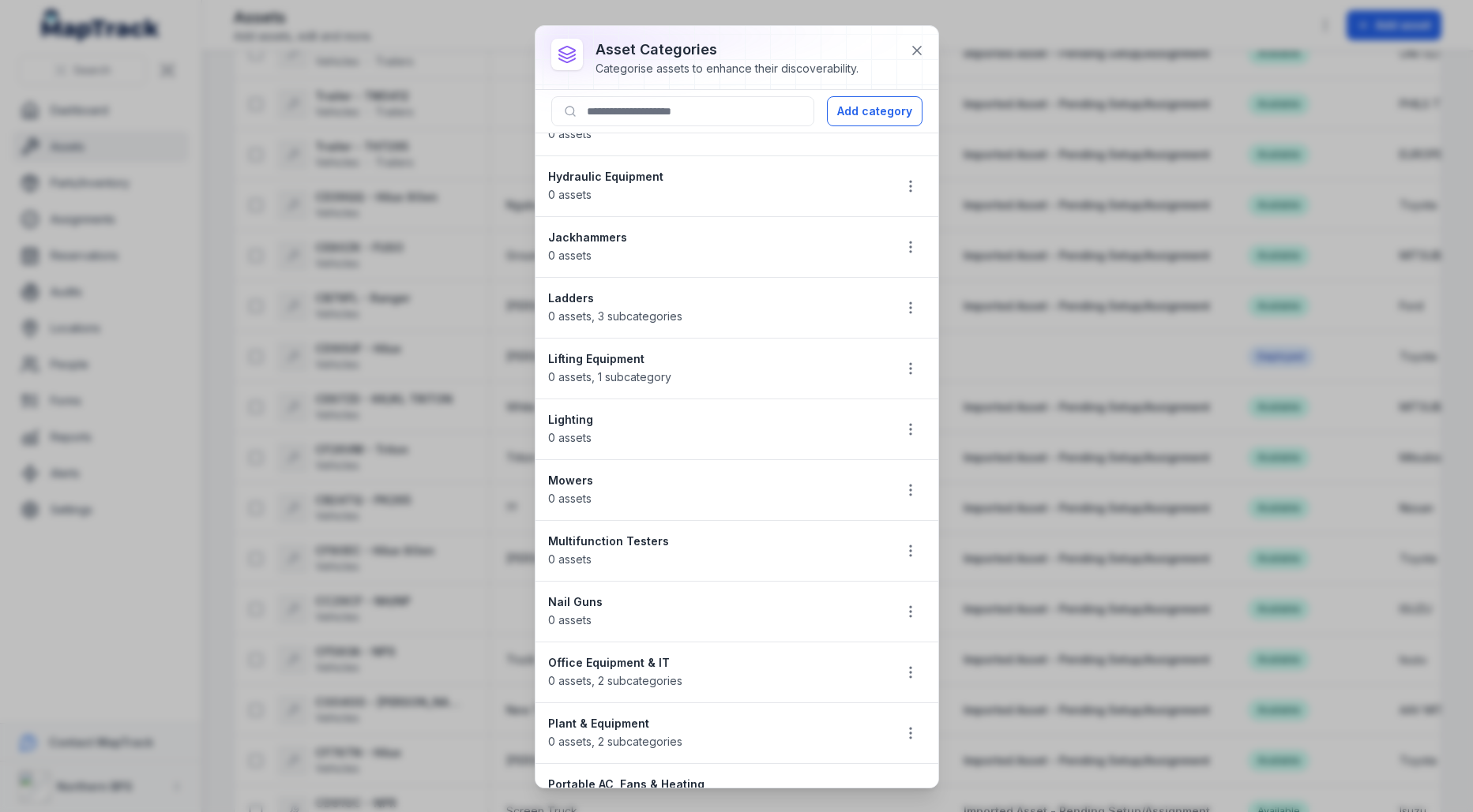
click at [626, 655] on strong "Office Equipment & IT" at bounding box center [714, 663] width 332 height 15
click at [898, 658] on button "button" at bounding box center [910, 672] width 30 height 30
click at [848, 688] on div "Edit" at bounding box center [830, 699] width 177 height 28
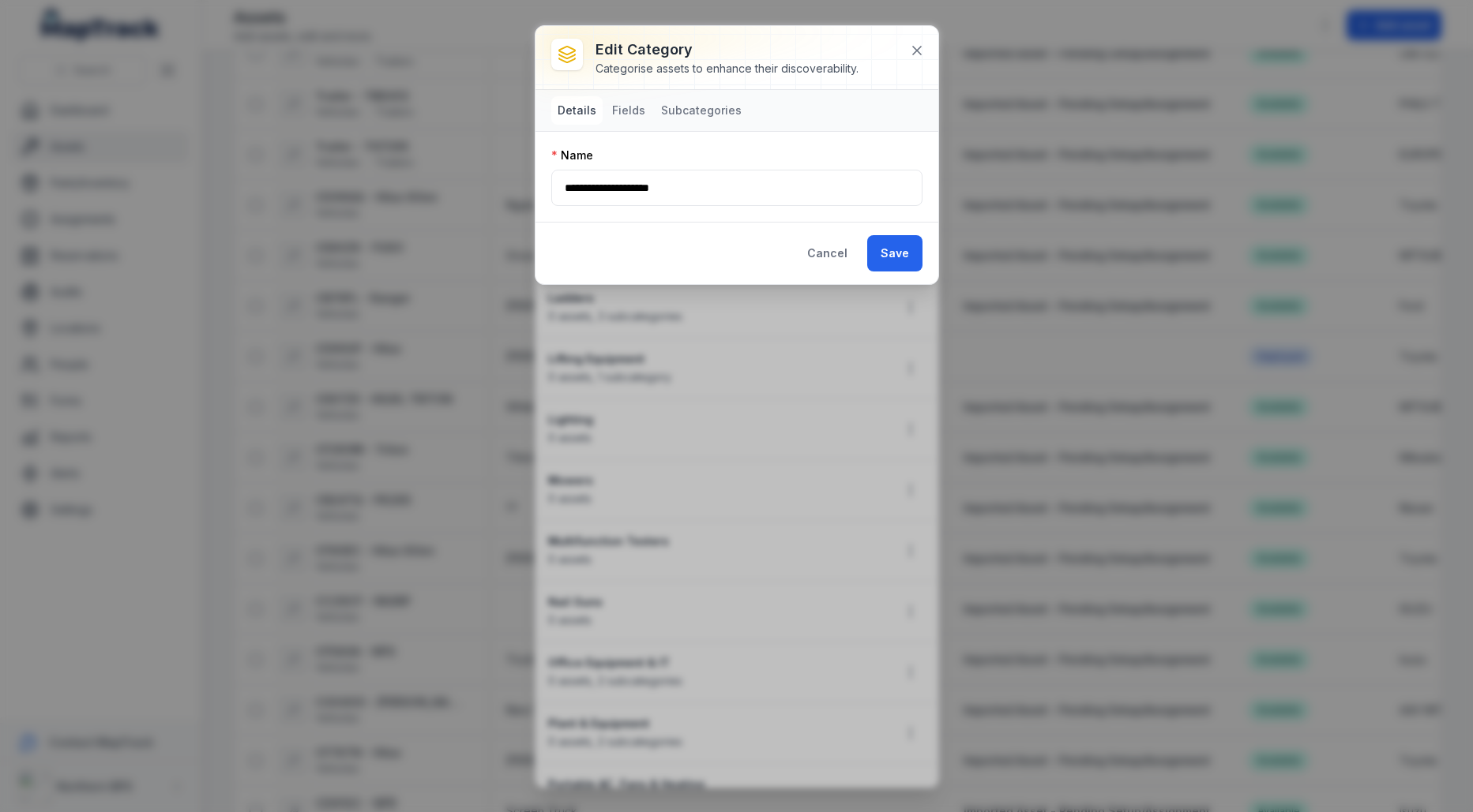
click at [635, 94] on nav "Details Fields Subcategories" at bounding box center [737, 111] width 403 height 41
click at [694, 110] on button "Subcategories" at bounding box center [701, 110] width 94 height 28
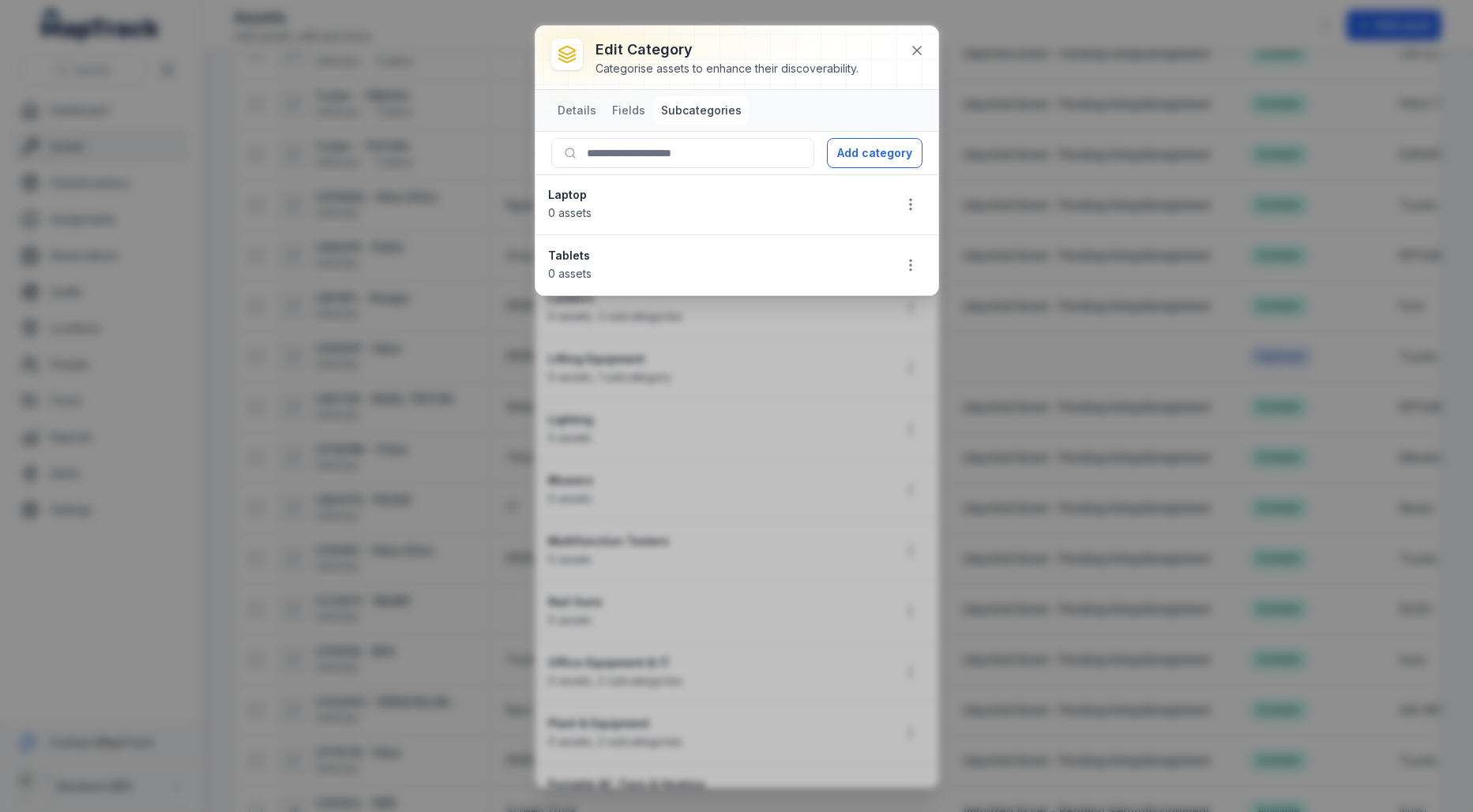
click at [595, 197] on strong "Laptop" at bounding box center [714, 195] width 332 height 15
click at [587, 248] on strong "Tablets" at bounding box center [714, 256] width 332 height 15
click at [875, 157] on button "Add category" at bounding box center [874, 153] width 95 height 30
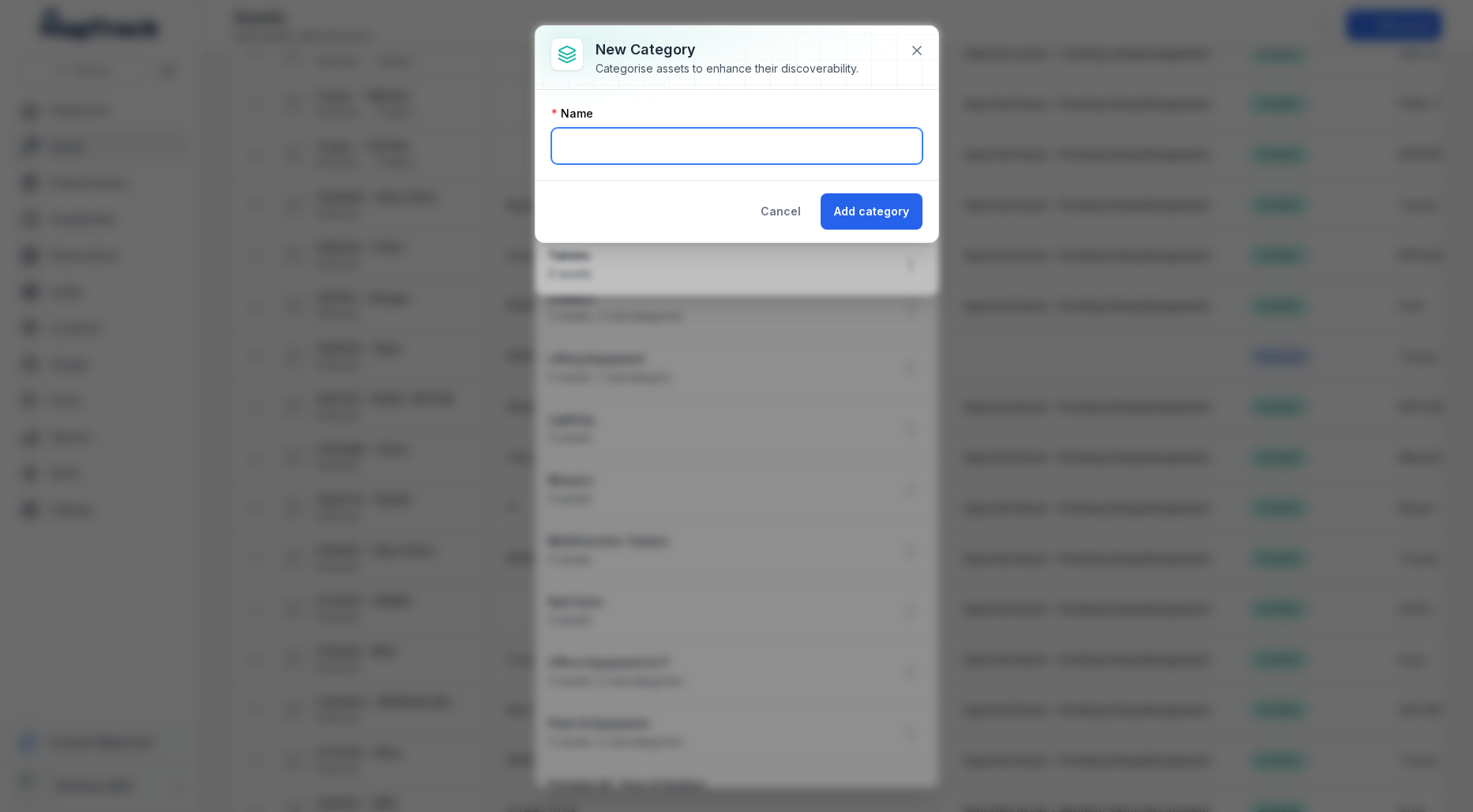
click at [686, 130] on input "text" at bounding box center [737, 146] width 371 height 36
type input "******"
click at [746, 108] on div "Name" at bounding box center [737, 113] width 371 height 15
click at [880, 218] on button "Add category" at bounding box center [872, 212] width 102 height 36
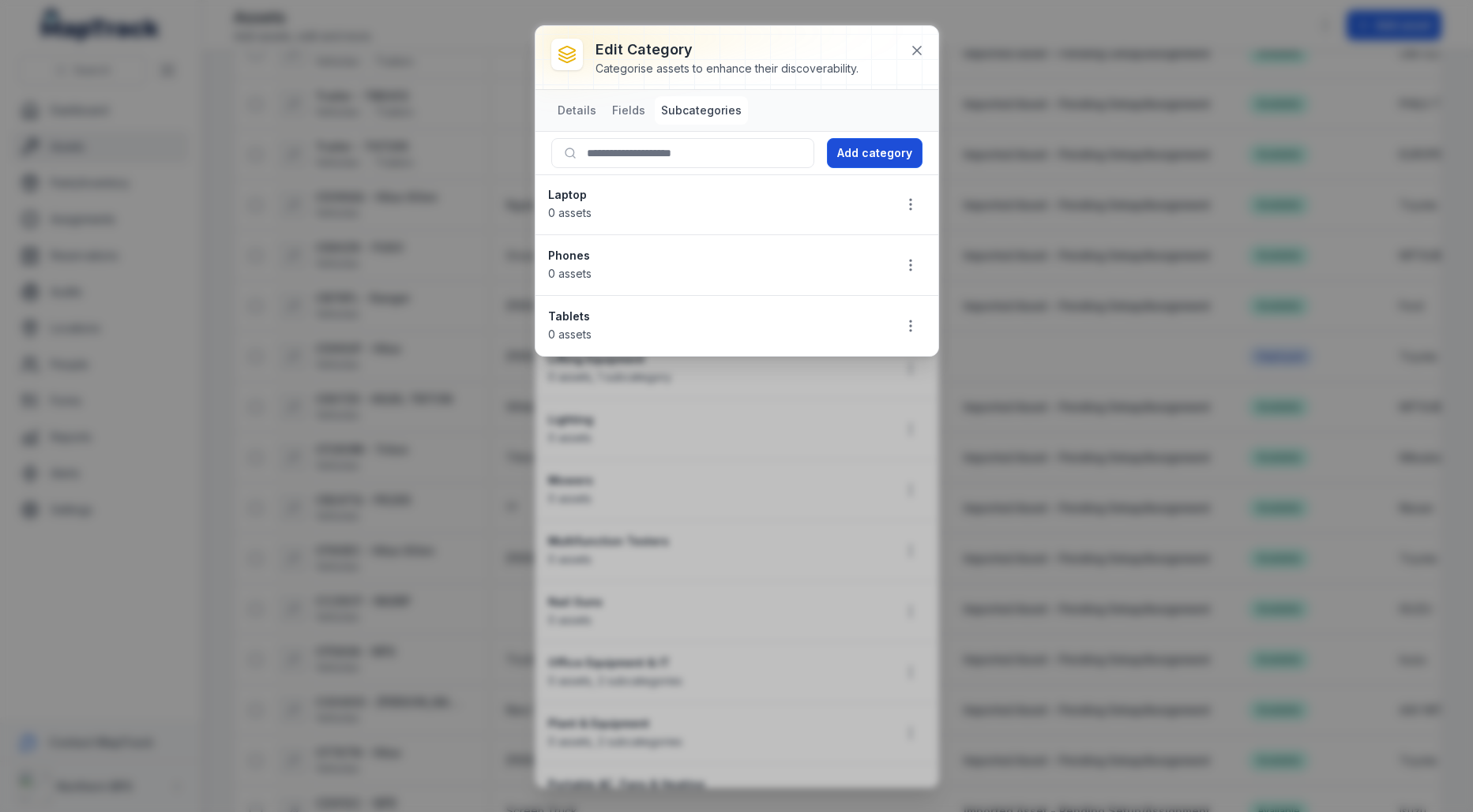
click at [857, 165] on button "Add category" at bounding box center [874, 153] width 95 height 30
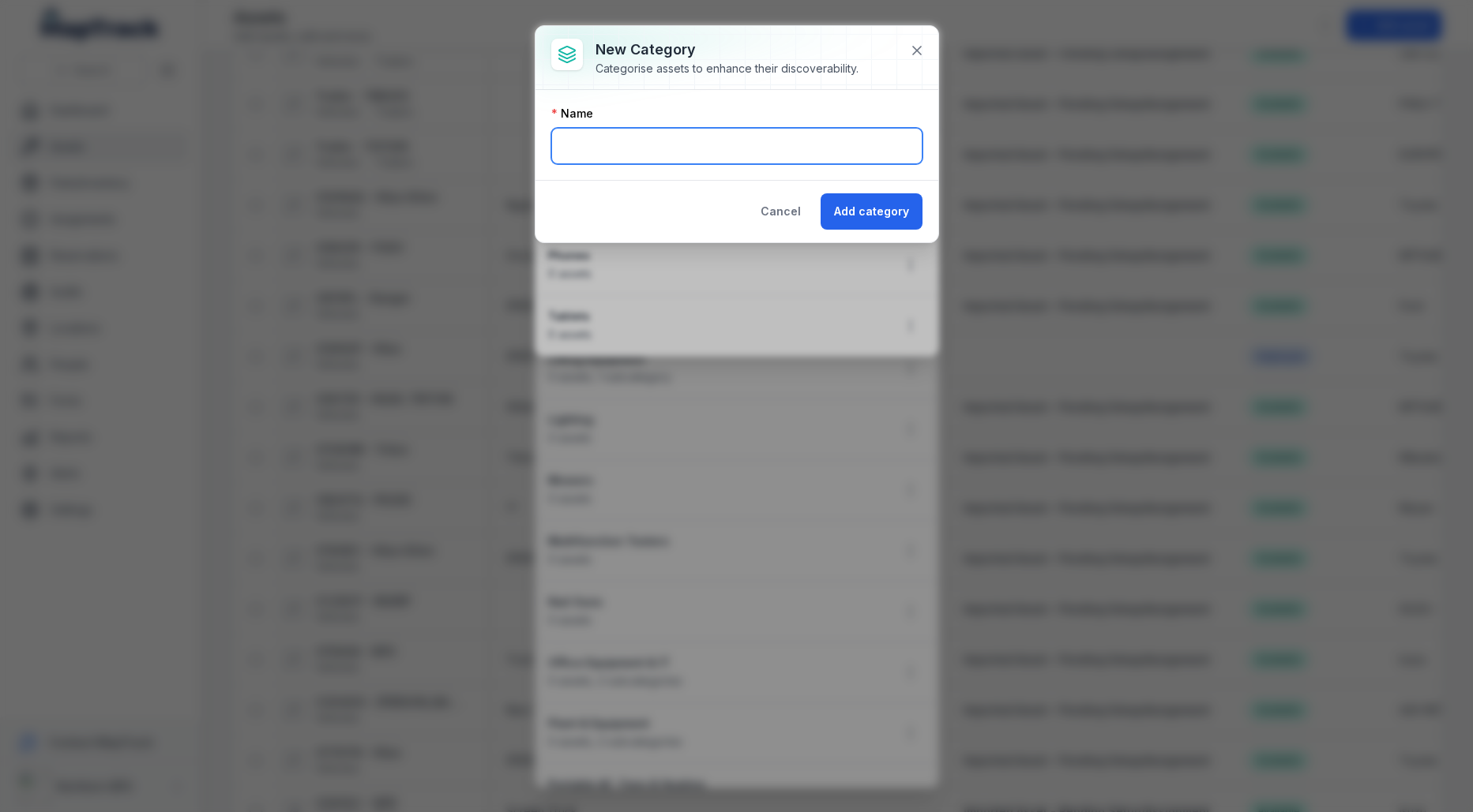
click at [691, 147] on input "text" at bounding box center [737, 146] width 371 height 36
type input "********"
click at [874, 216] on button "Add category" at bounding box center [872, 212] width 102 height 36
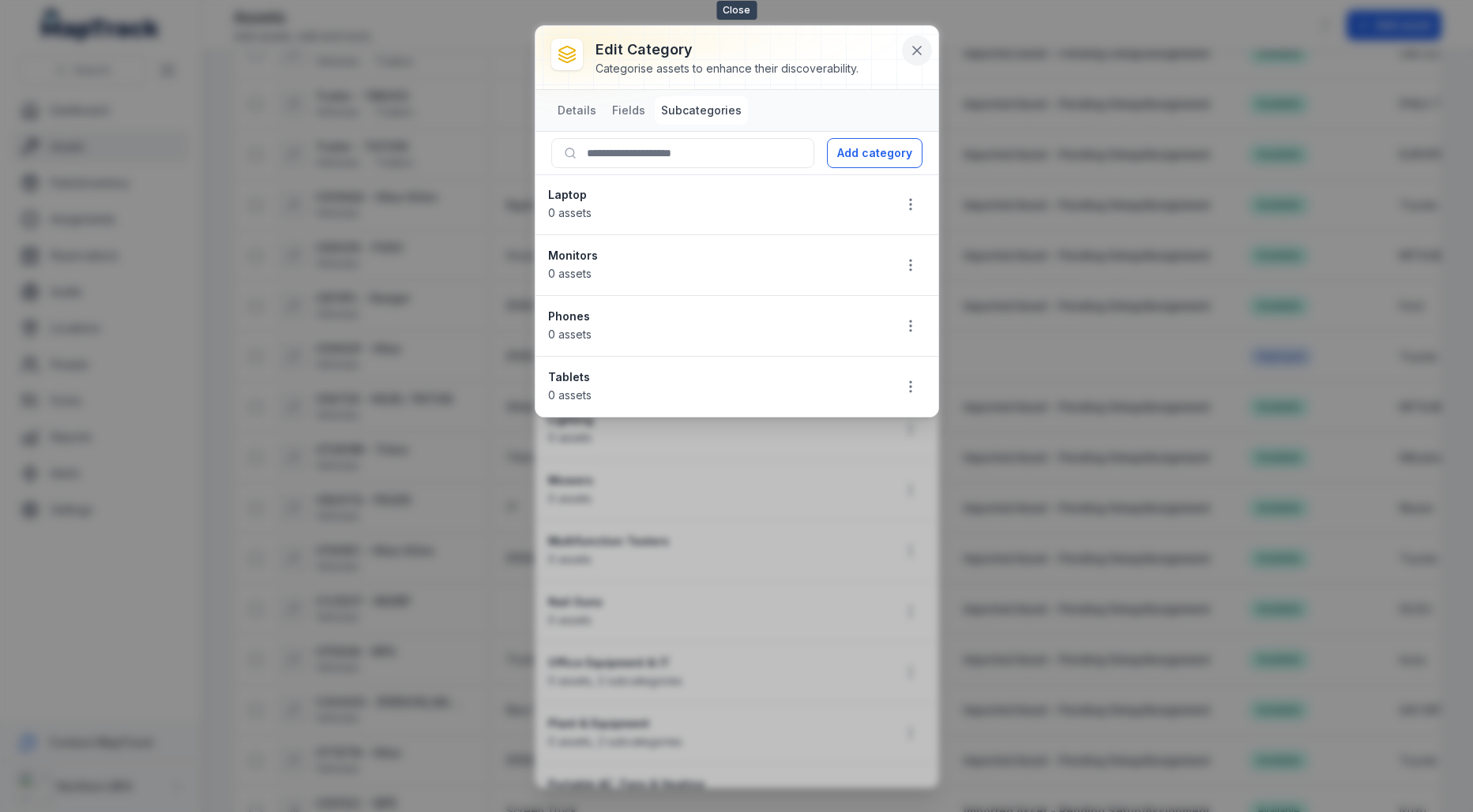
click at [919, 64] on button at bounding box center [916, 50] width 30 height 30
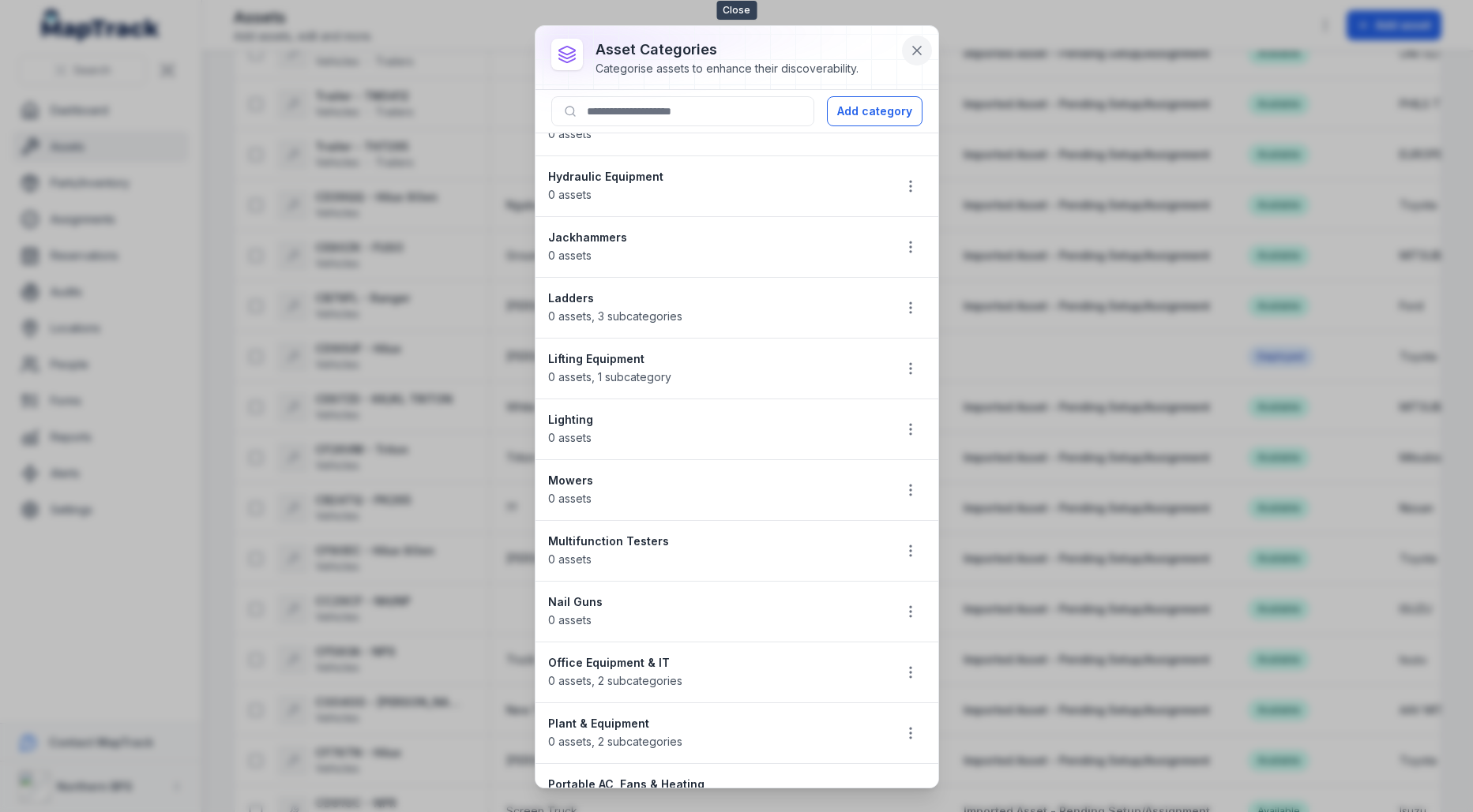
click at [925, 59] on button at bounding box center [916, 50] width 30 height 30
